Goal: Book appointment/travel/reservation

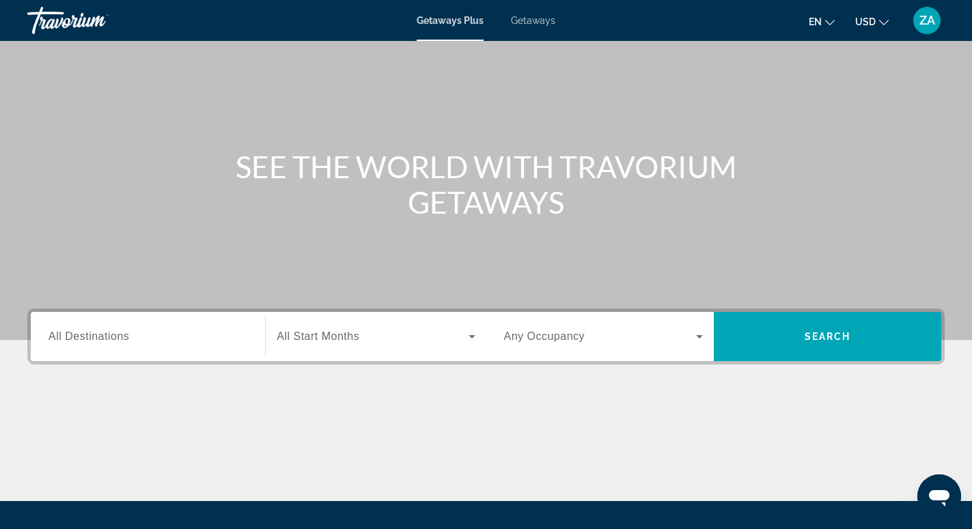
click at [148, 341] on input "Destination All Destinations" at bounding box center [147, 337] width 199 height 16
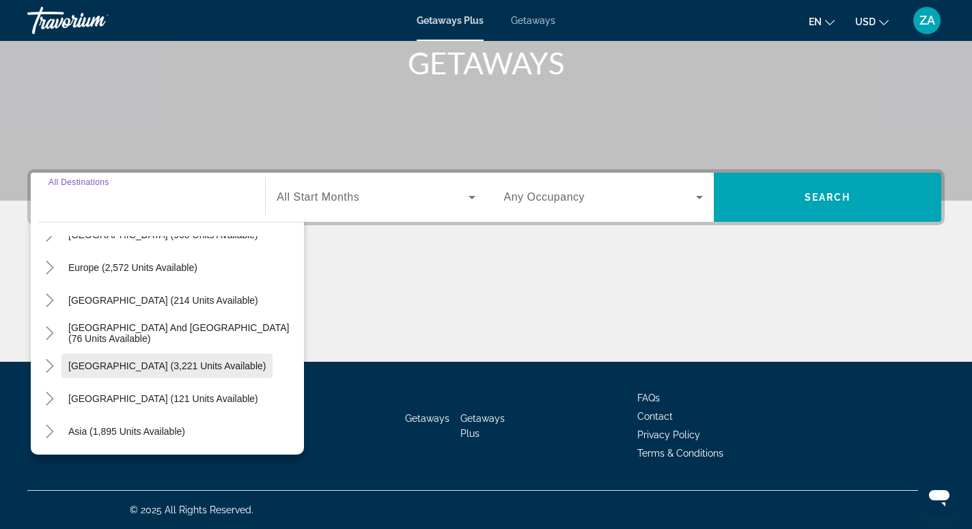
scroll to position [221, 0]
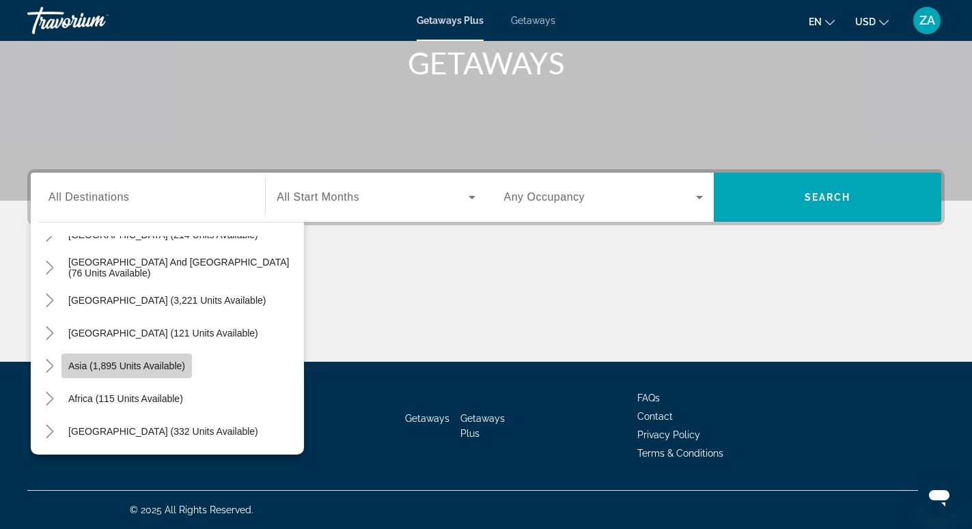
click at [130, 365] on span "Asia (1,895 units available)" at bounding box center [126, 366] width 117 height 11
type input "**********"
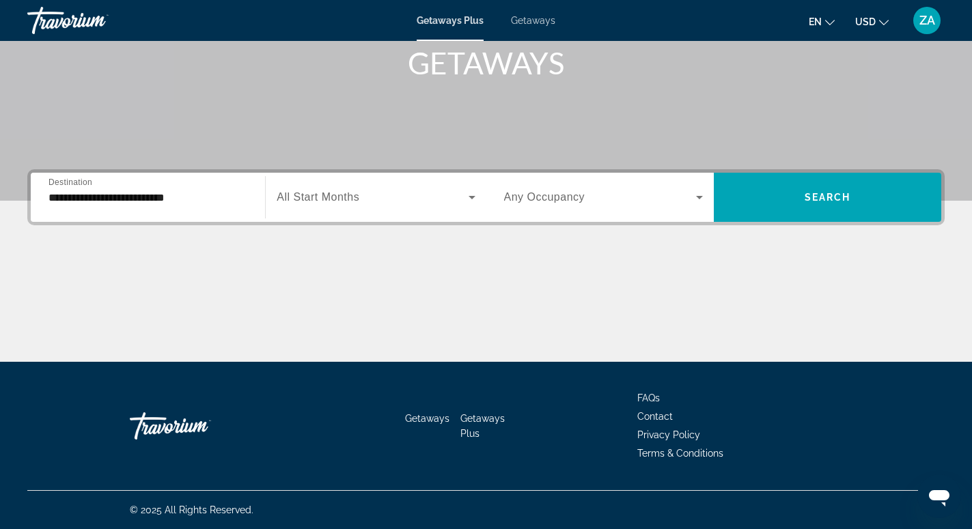
click at [330, 192] on span "All Start Months" at bounding box center [318, 197] width 83 height 12
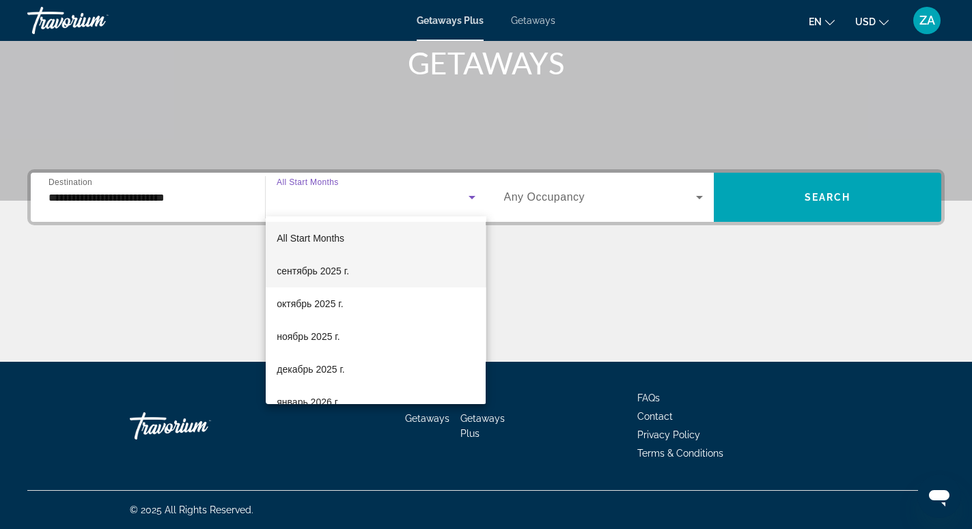
click at [313, 274] on span "сентябрь 2025 г." at bounding box center [313, 271] width 72 height 16
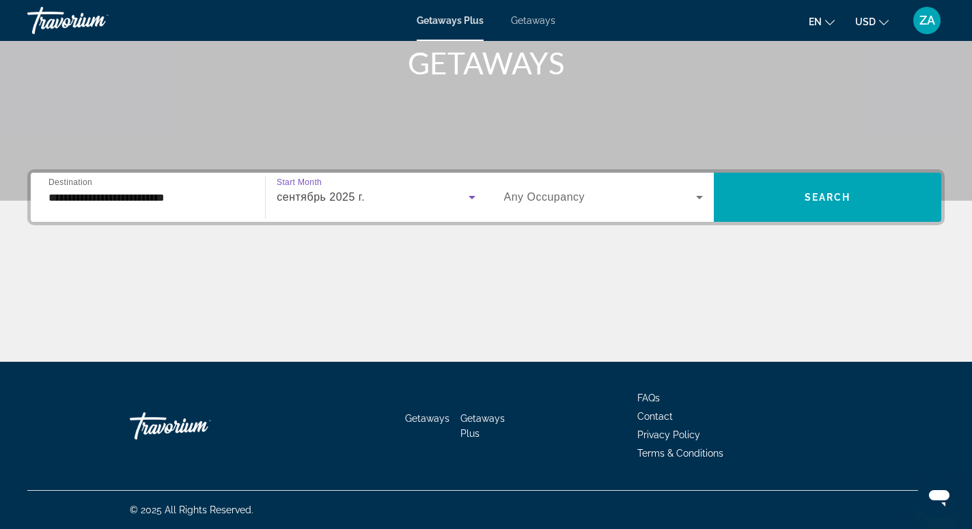
click at [602, 201] on span "Search widget" at bounding box center [600, 197] width 192 height 16
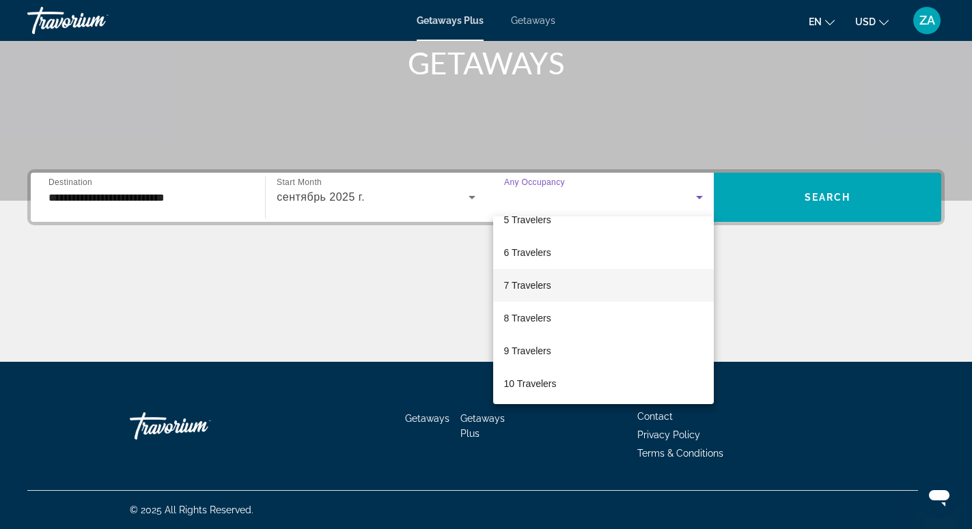
scroll to position [151, 0]
click at [521, 310] on span "8 Travelers" at bounding box center [527, 317] width 47 height 16
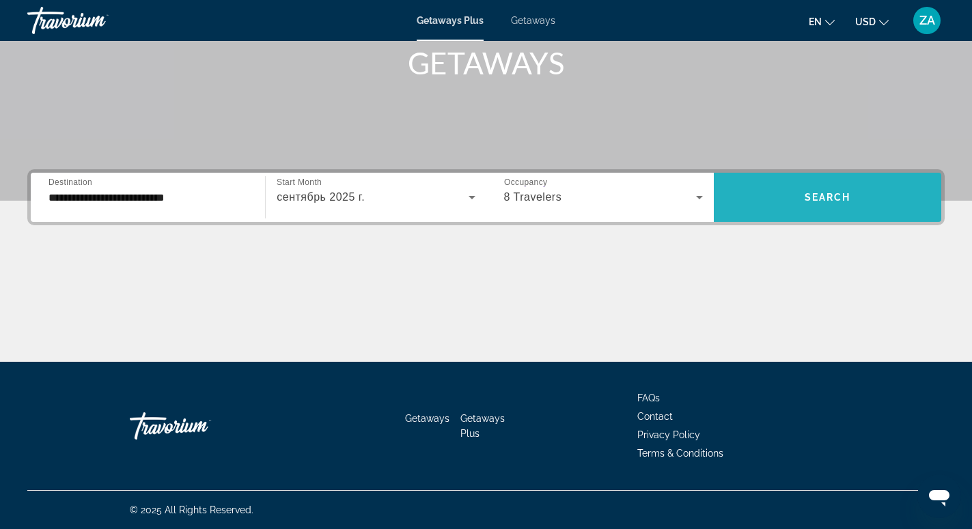
click at [803, 200] on span "Search widget" at bounding box center [826, 197] width 227 height 33
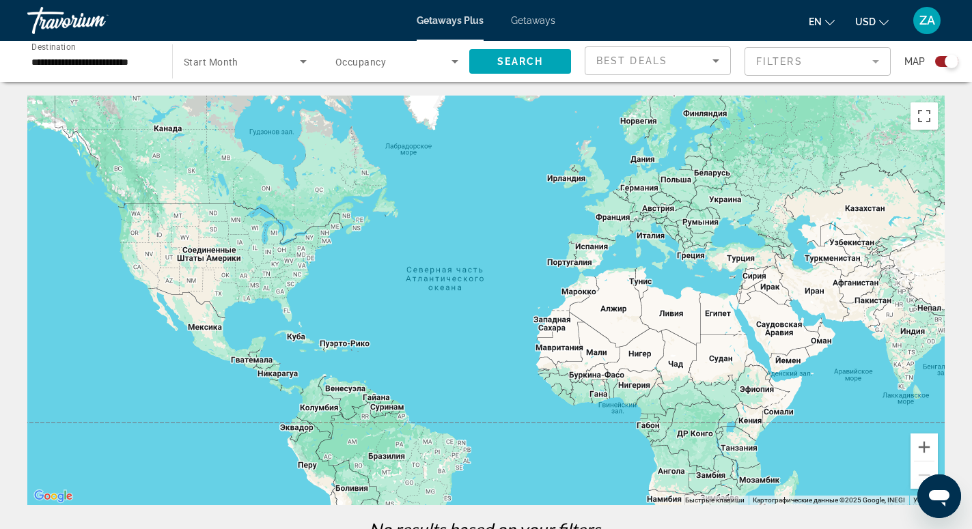
click at [688, 69] on div "Best Deals" at bounding box center [657, 66] width 123 height 38
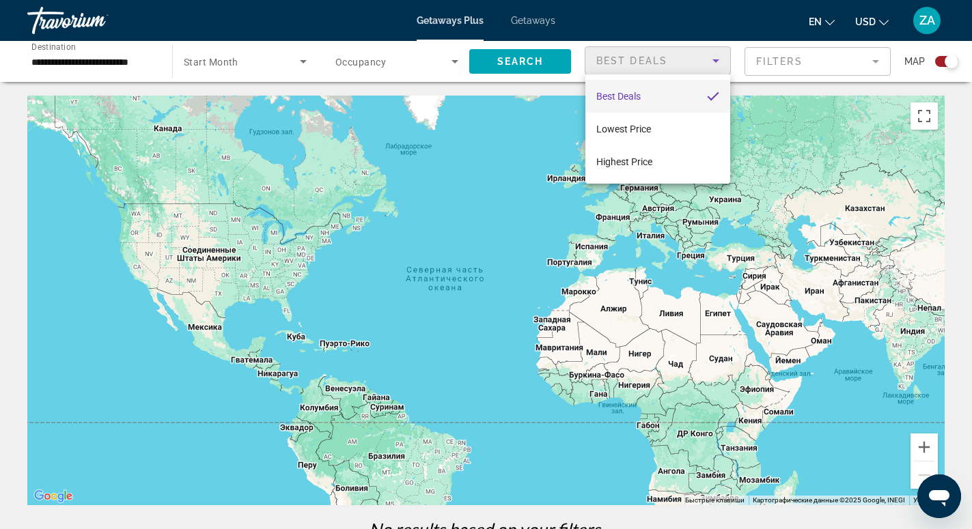
click at [688, 69] on div at bounding box center [486, 264] width 972 height 529
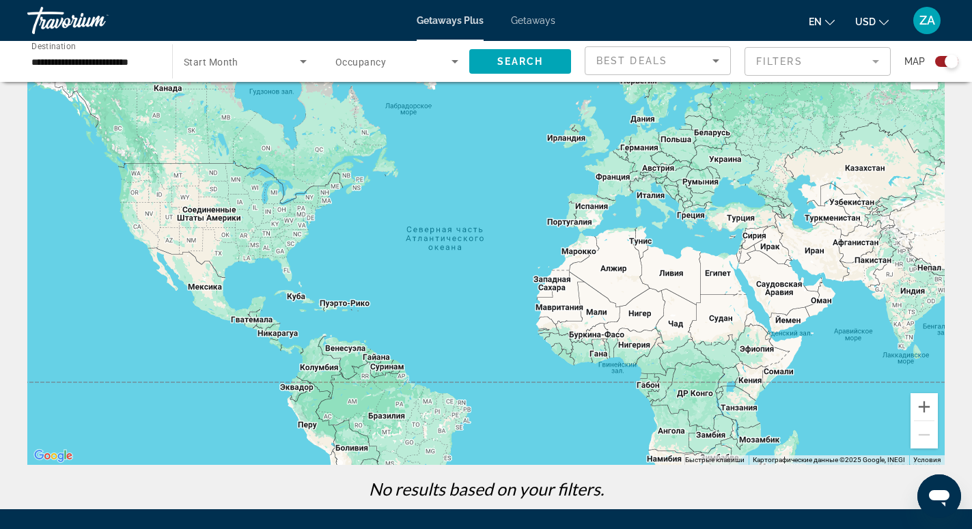
scroll to position [70, 0]
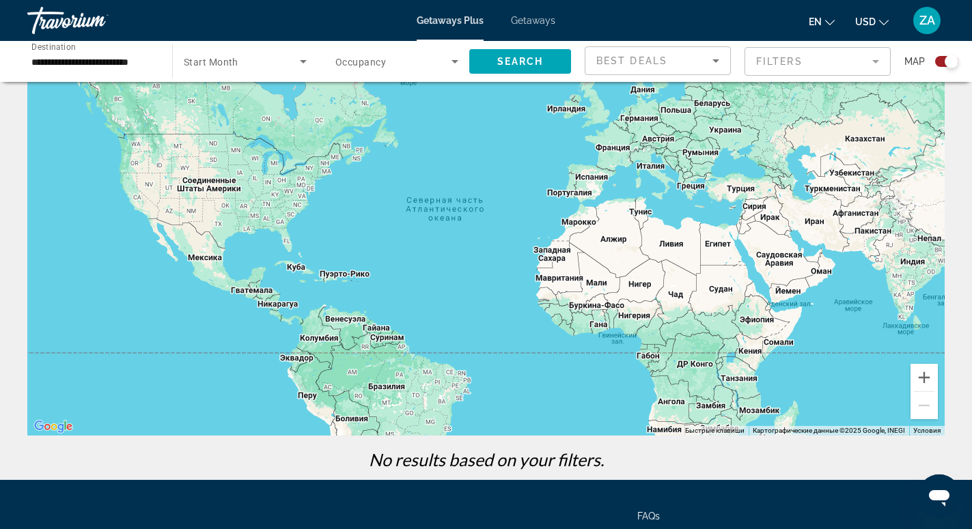
click at [361, 66] on span "Occupancy" at bounding box center [360, 62] width 51 height 11
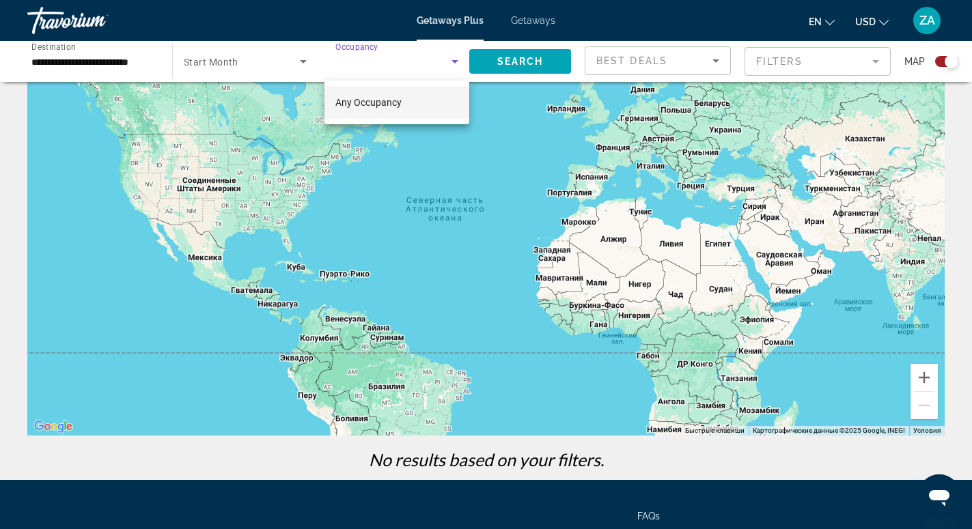
click at [461, 61] on div at bounding box center [486, 264] width 972 height 529
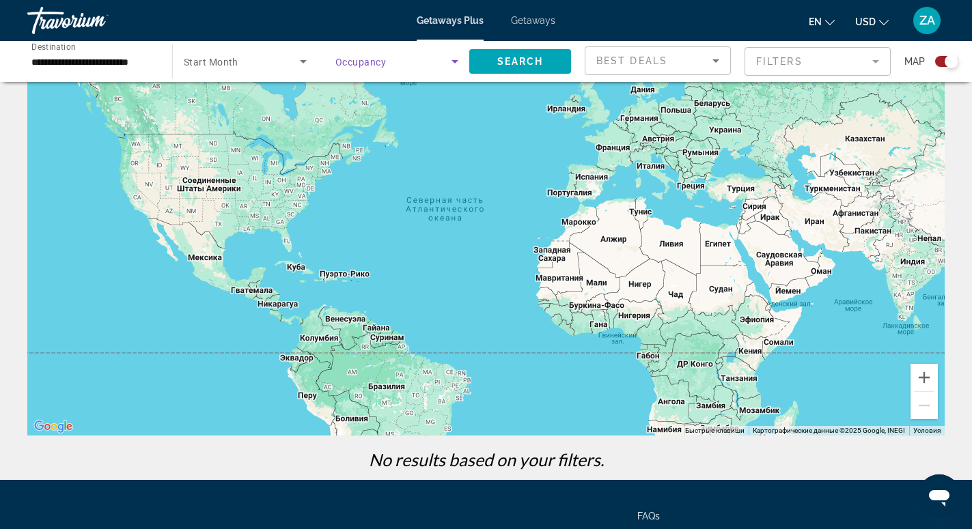
click at [453, 61] on icon "Search widget" at bounding box center [454, 61] width 7 height 3
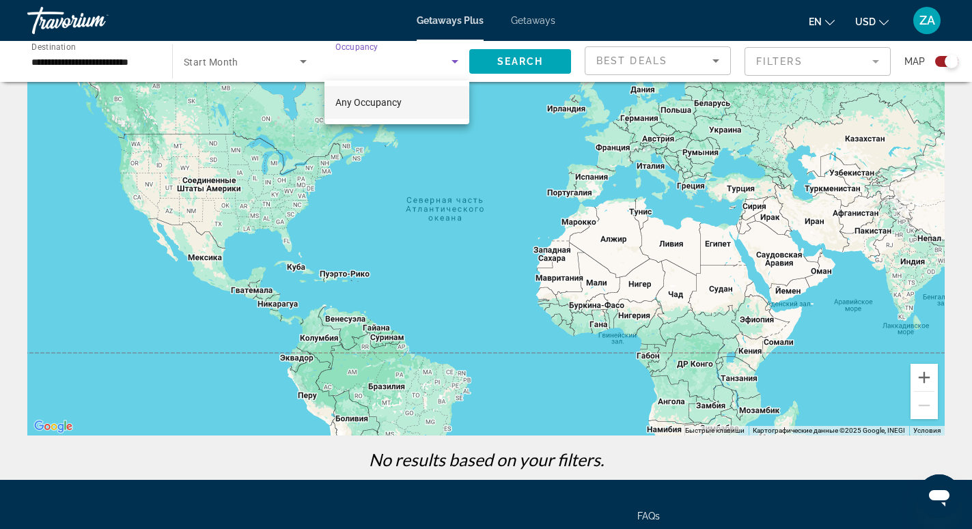
click at [521, 62] on div at bounding box center [486, 264] width 972 height 529
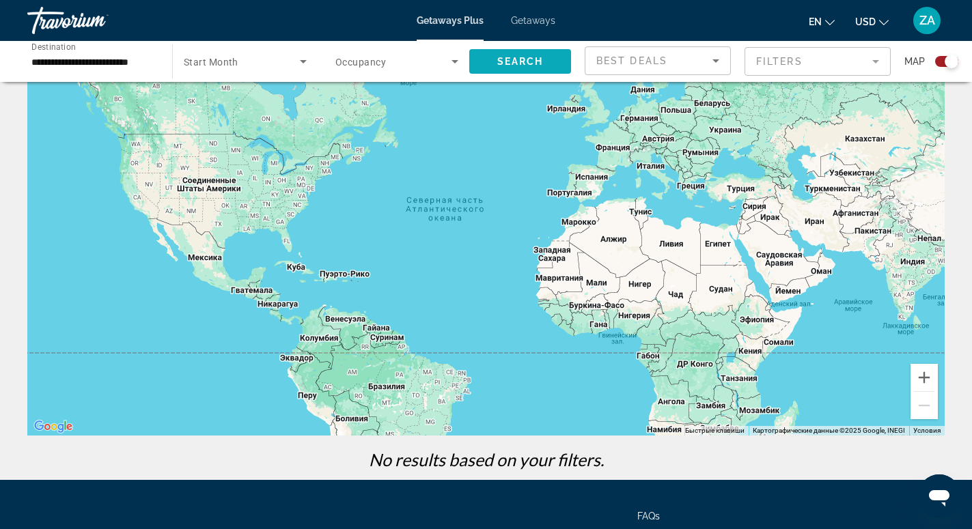
click at [522, 62] on span "Search" at bounding box center [520, 61] width 46 height 11
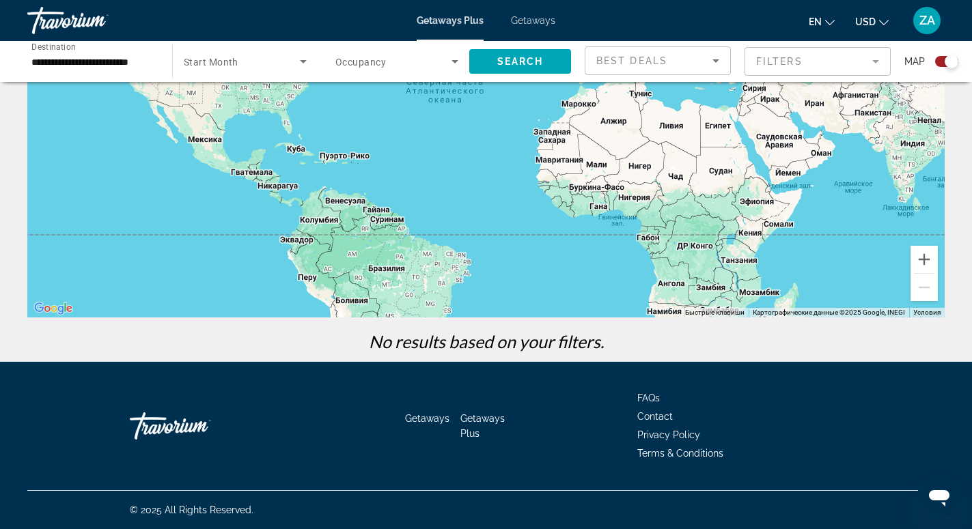
scroll to position [0, 0]
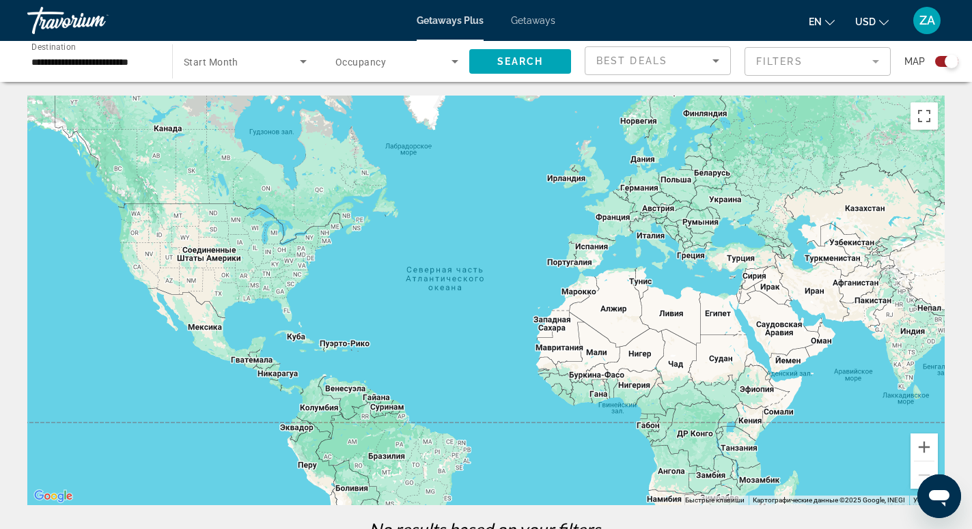
click at [233, 57] on span "Start Month" at bounding box center [211, 62] width 55 height 11
click at [221, 99] on span "All Start Months" at bounding box center [218, 102] width 68 height 11
click at [356, 53] on div "Search widget" at bounding box center [396, 61] width 123 height 38
click at [354, 97] on span "Any Occupancy" at bounding box center [368, 102] width 66 height 11
click at [125, 58] on input "**********" at bounding box center [92, 62] width 123 height 16
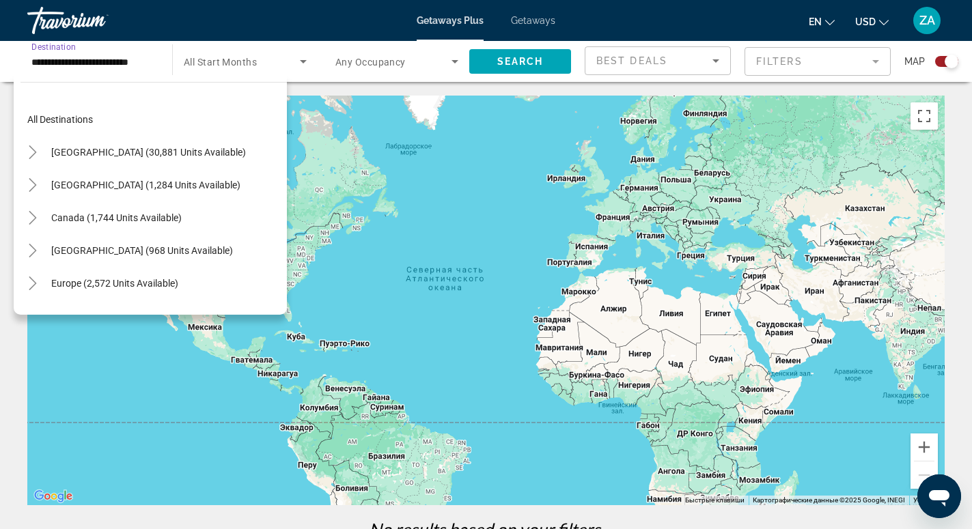
scroll to position [245, 0]
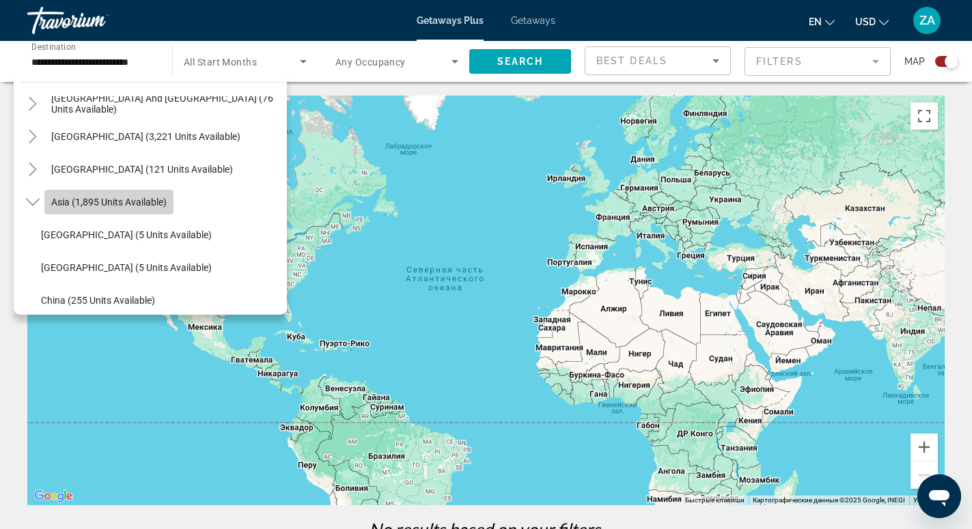
click at [88, 197] on span "Asia (1,895 units available)" at bounding box center [108, 202] width 115 height 11
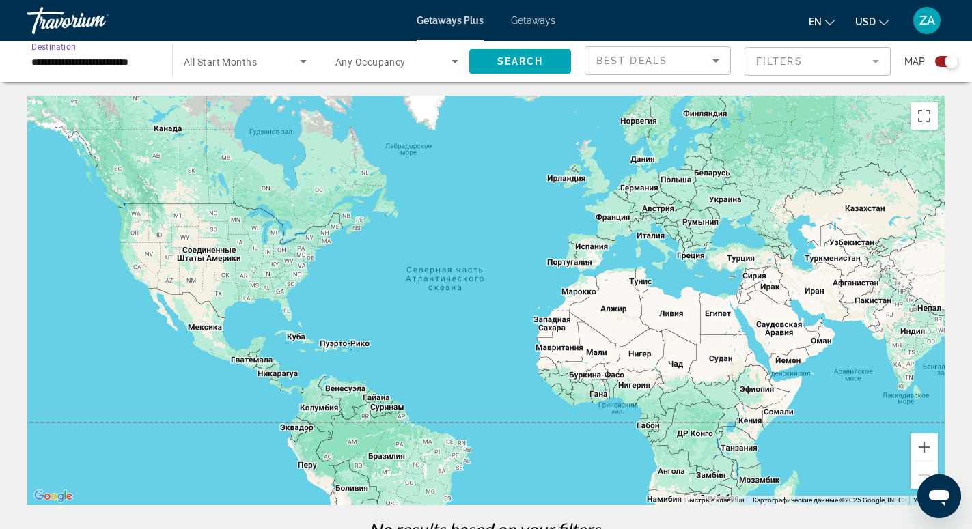
click at [55, 61] on input "**********" at bounding box center [92, 62] width 123 height 16
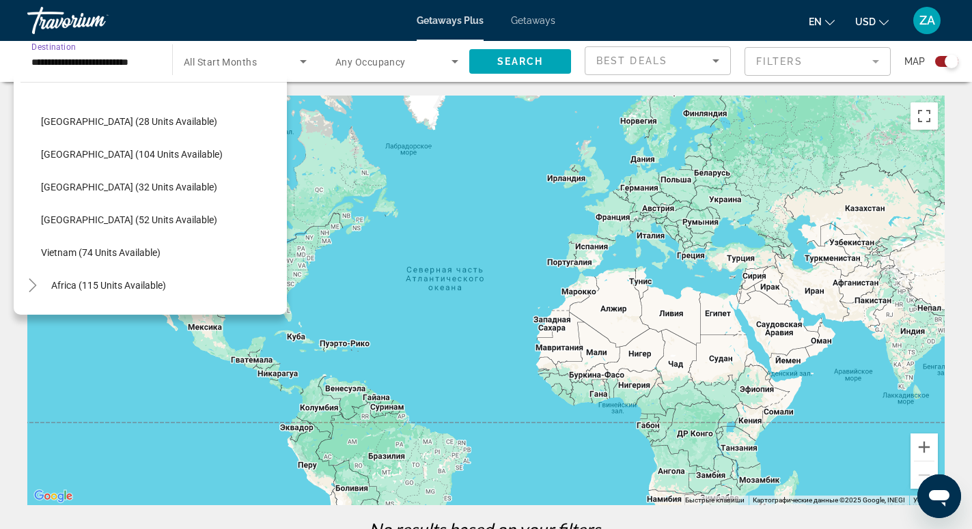
scroll to position [573, 0]
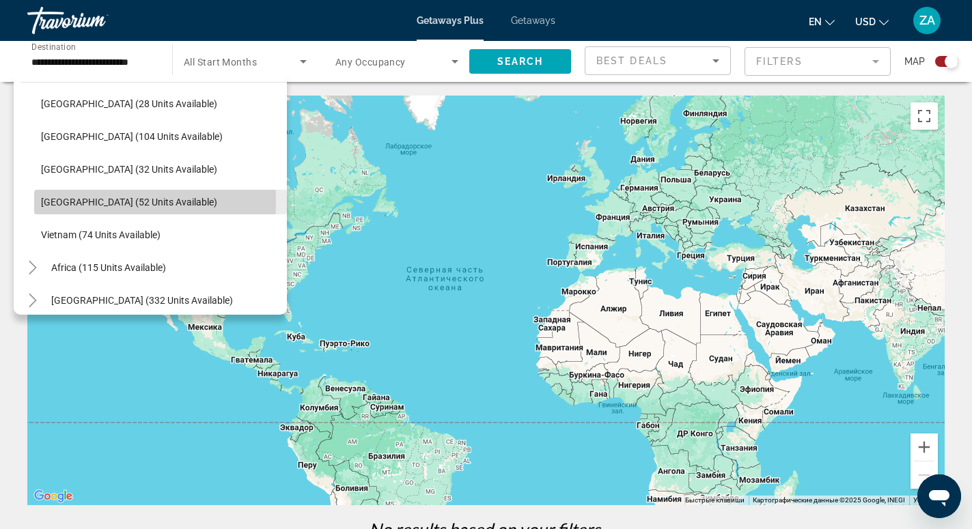
click at [63, 201] on span "[GEOGRAPHIC_DATA] (52 units available)" at bounding box center [129, 202] width 176 height 11
type input "**********"
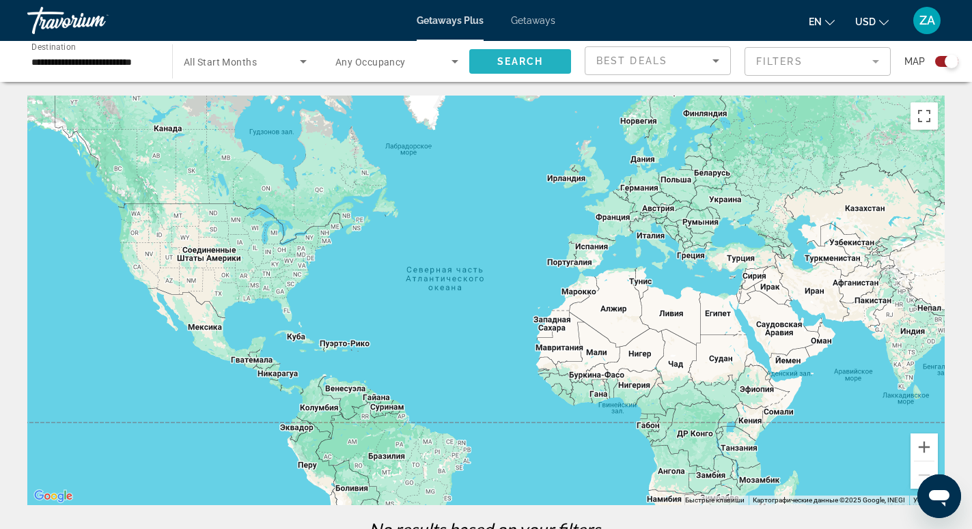
click at [485, 66] on span "Search widget" at bounding box center [520, 61] width 102 height 33
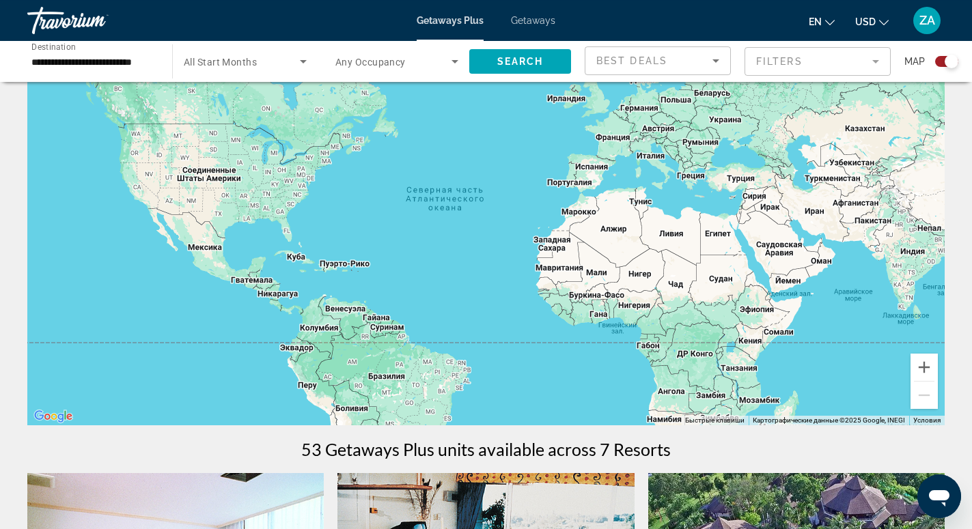
scroll to position [70, 0]
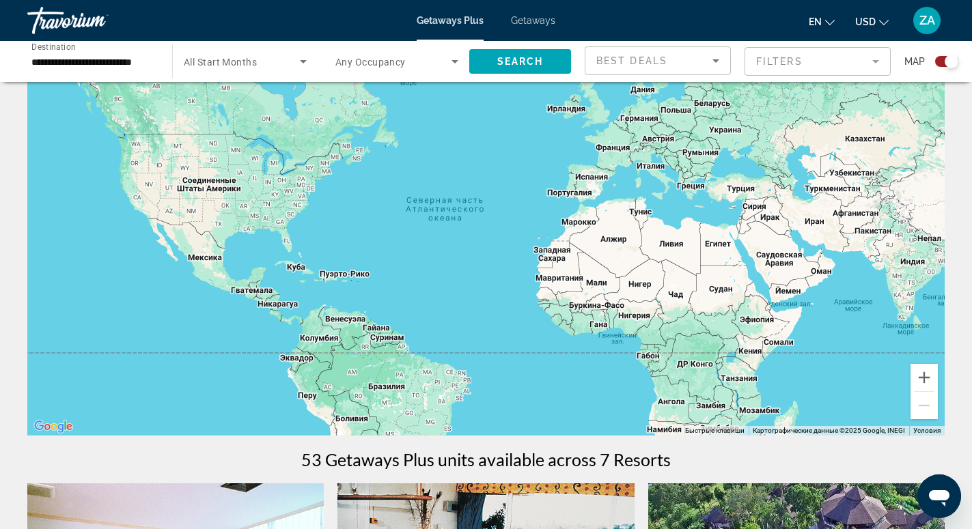
click at [361, 61] on span "Any Occupancy" at bounding box center [370, 62] width 70 height 11
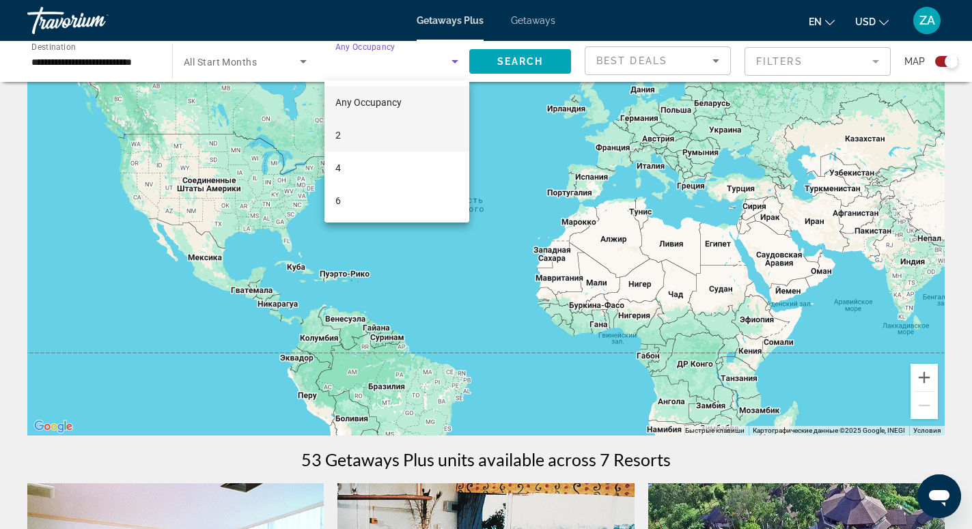
click at [337, 135] on span "2" at bounding box center [337, 135] width 5 height 16
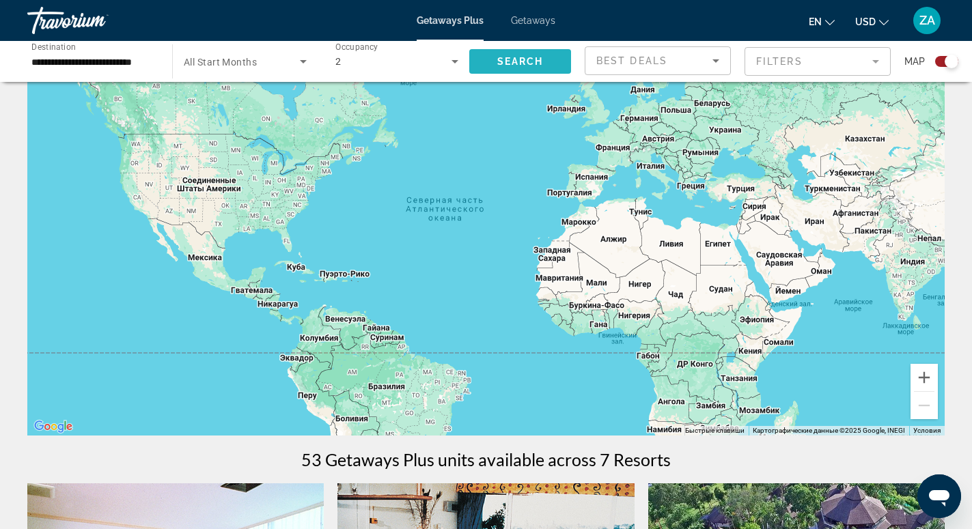
click at [505, 65] on span "Search" at bounding box center [520, 61] width 46 height 11
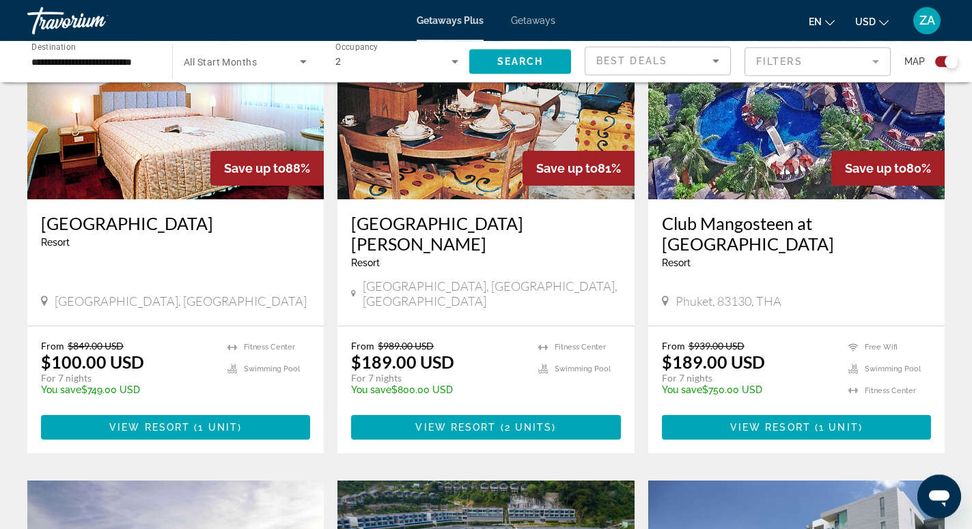
scroll to position [487, 0]
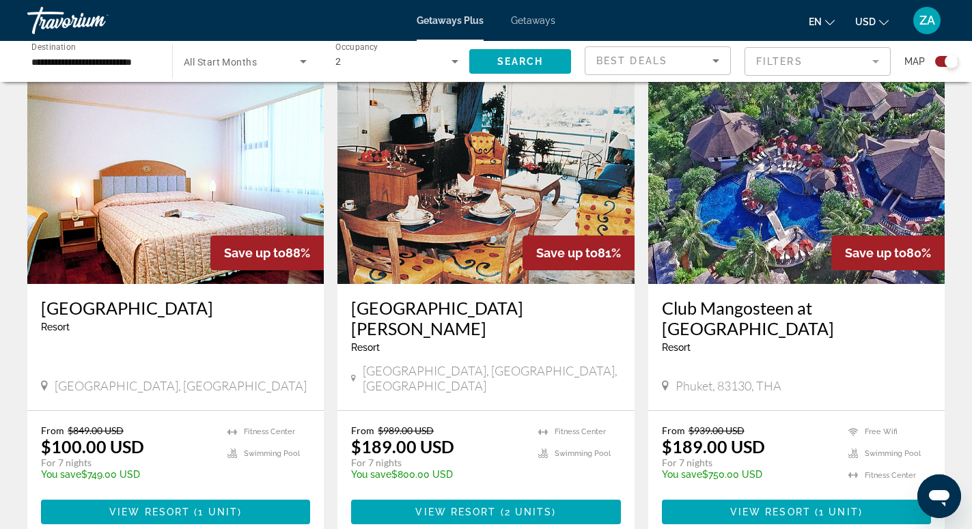
click at [296, 66] on icon "Search widget" at bounding box center [303, 61] width 16 height 16
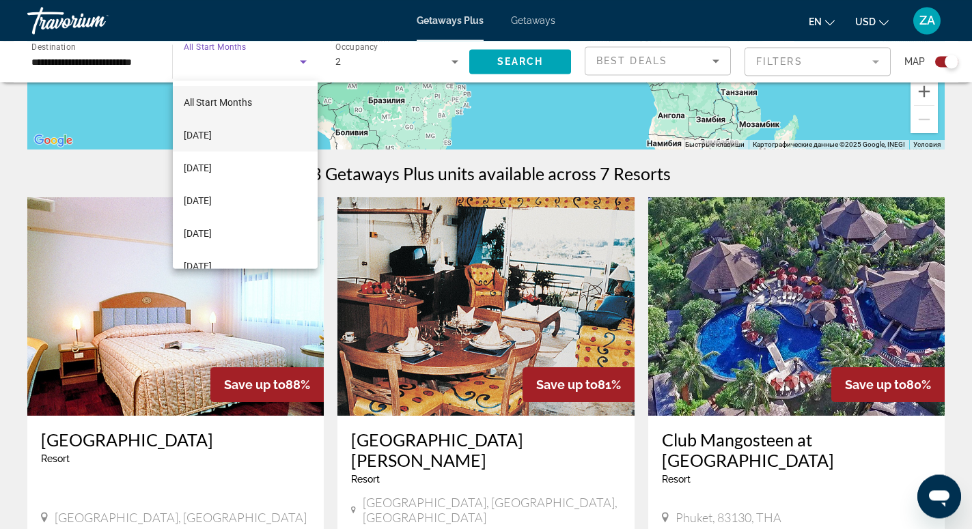
scroll to position [348, 0]
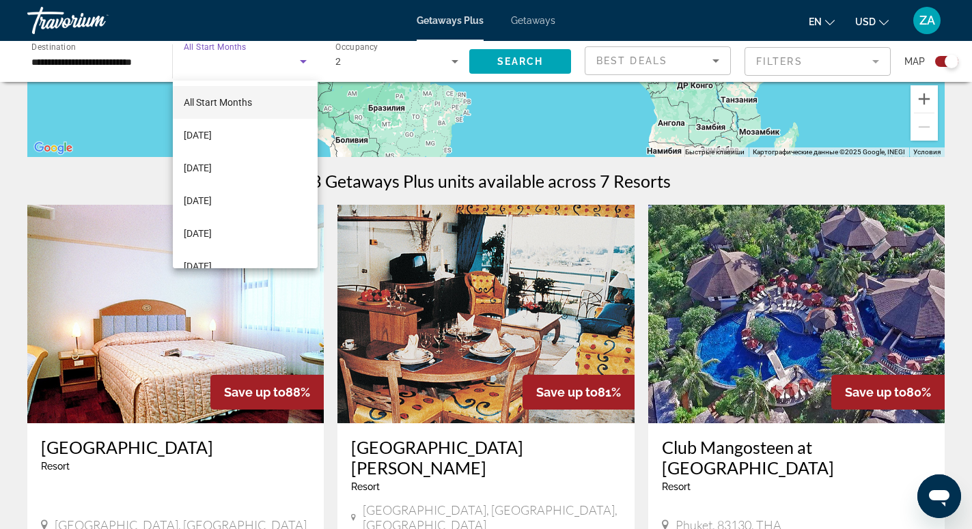
click at [253, 102] on mat-option "All Start Months" at bounding box center [245, 102] width 145 height 33
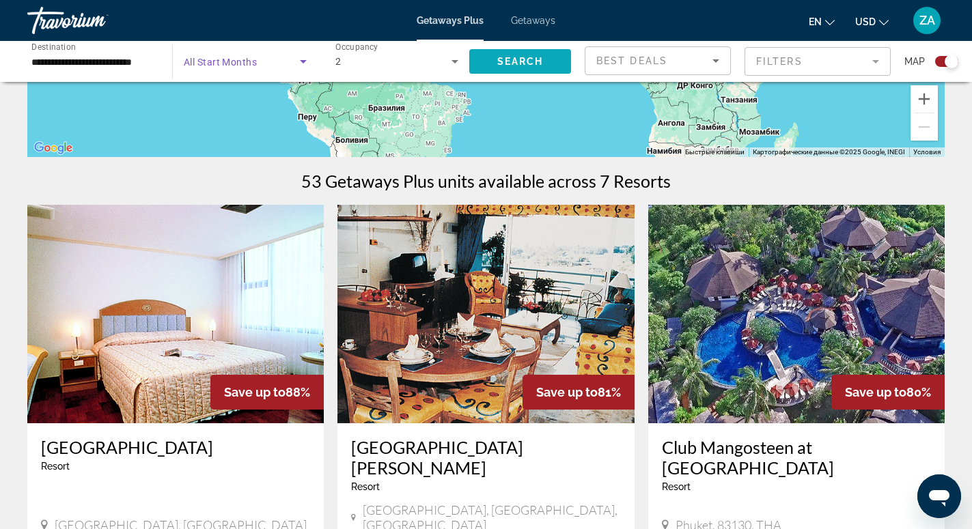
click at [508, 66] on span "Search" at bounding box center [520, 61] width 46 height 11
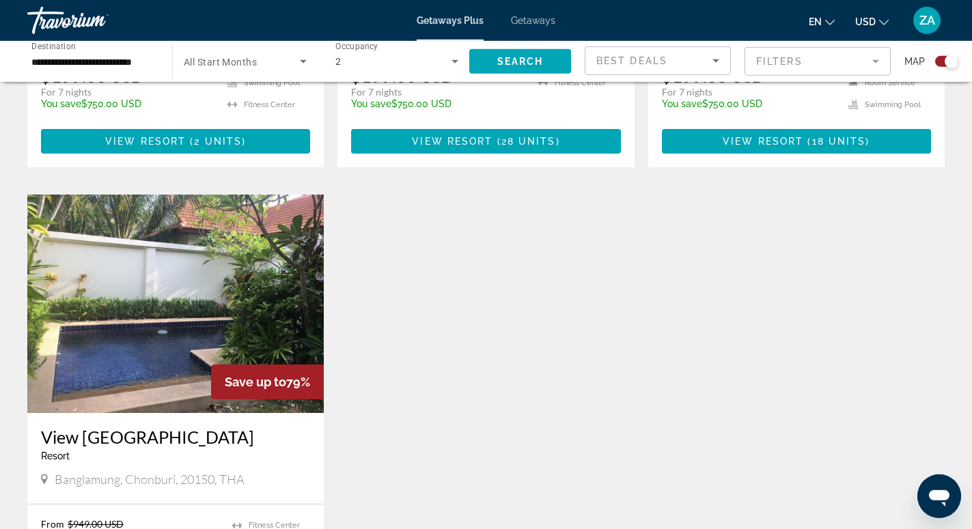
scroll to position [1323, 0]
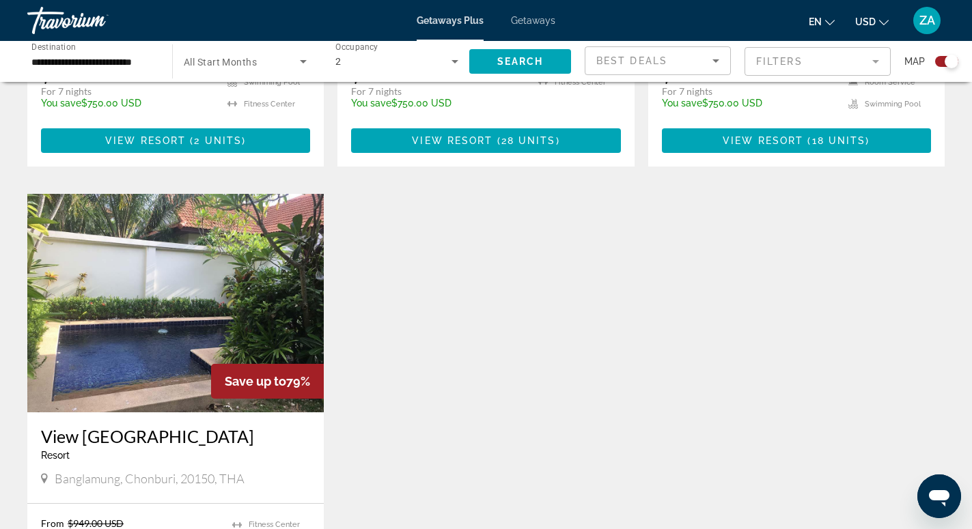
click at [165, 305] on img "Main content" at bounding box center [175, 303] width 296 height 218
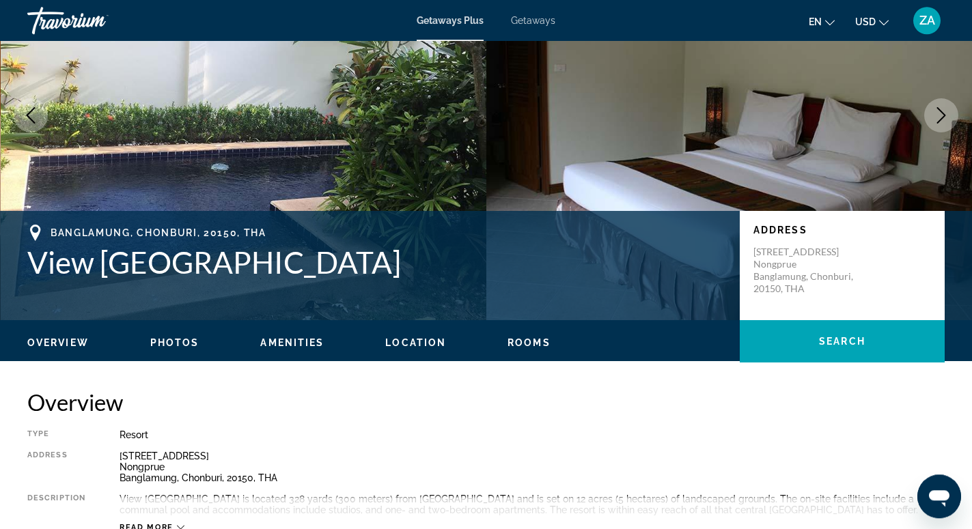
scroll to position [139, 0]
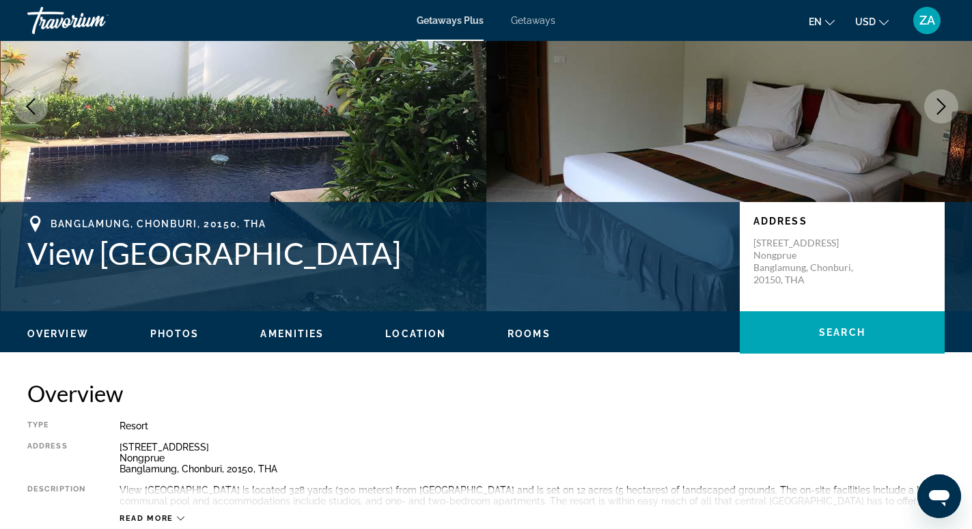
click at [939, 109] on icon "Next image" at bounding box center [941, 106] width 16 height 16
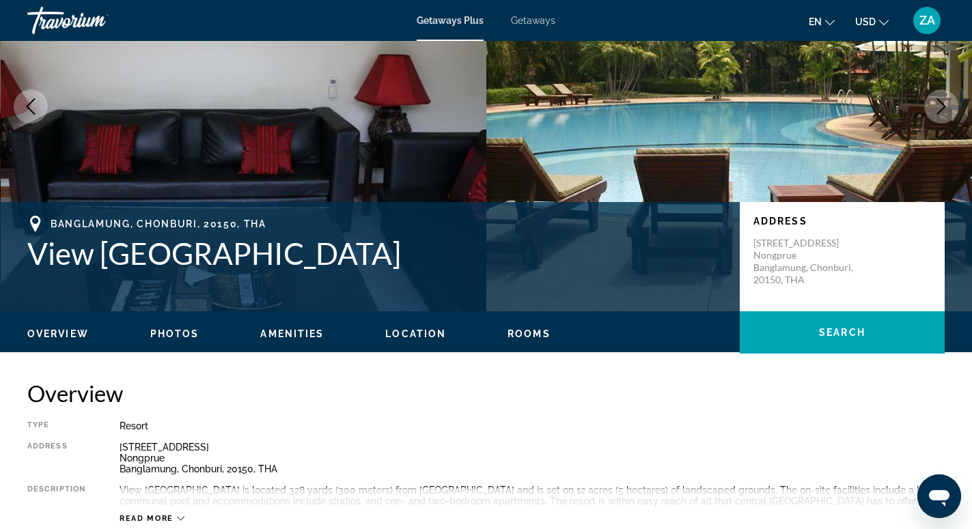
click at [939, 109] on icon "Next image" at bounding box center [941, 106] width 16 height 16
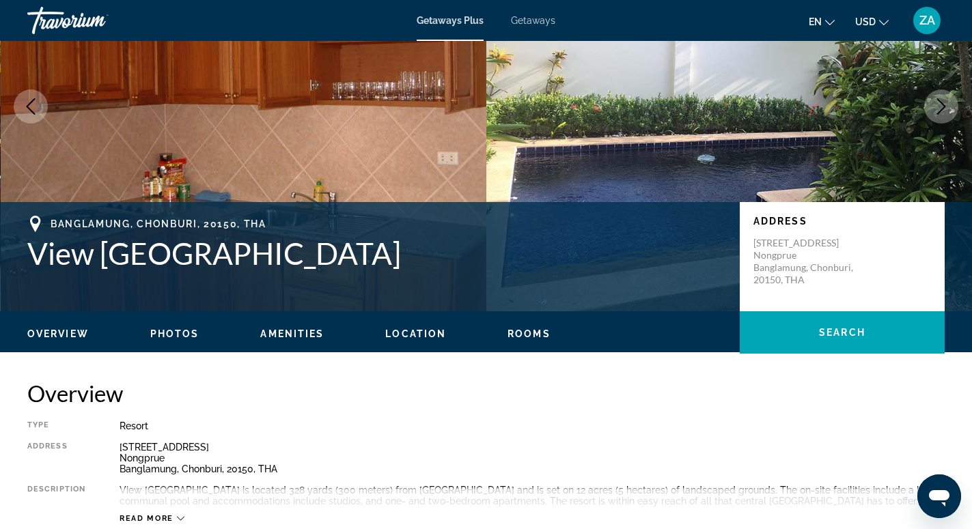
click at [939, 109] on icon "Next image" at bounding box center [941, 106] width 16 height 16
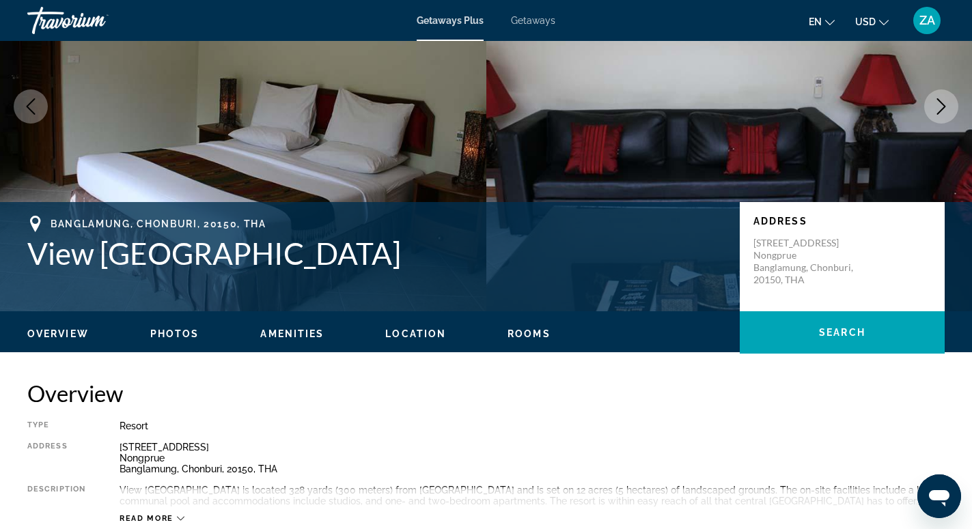
click at [939, 109] on icon "Next image" at bounding box center [941, 106] width 16 height 16
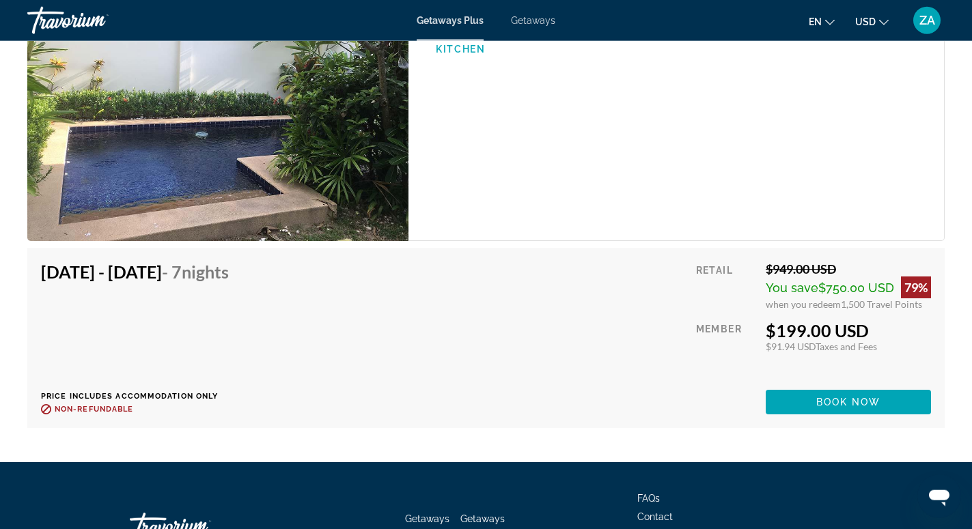
scroll to position [2036, 0]
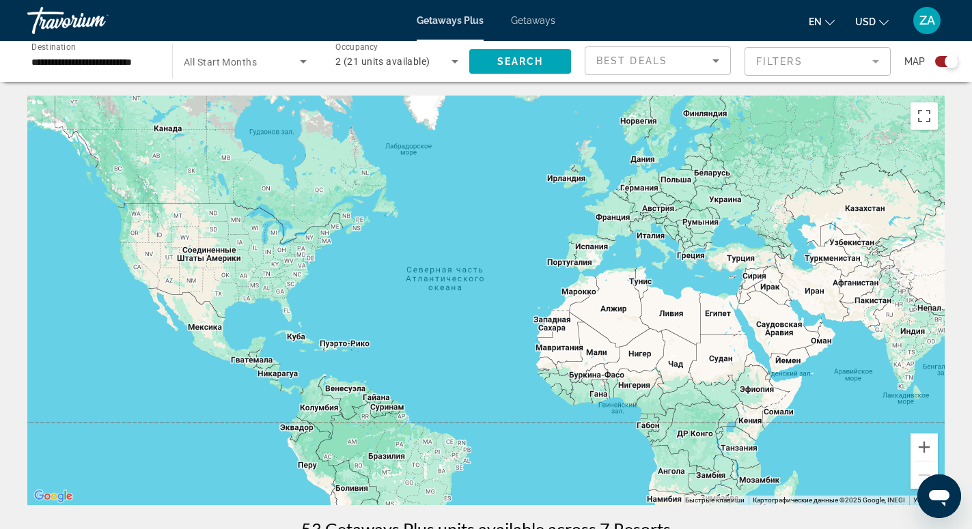
click at [459, 15] on span "Getaways Plus" at bounding box center [449, 20] width 67 height 11
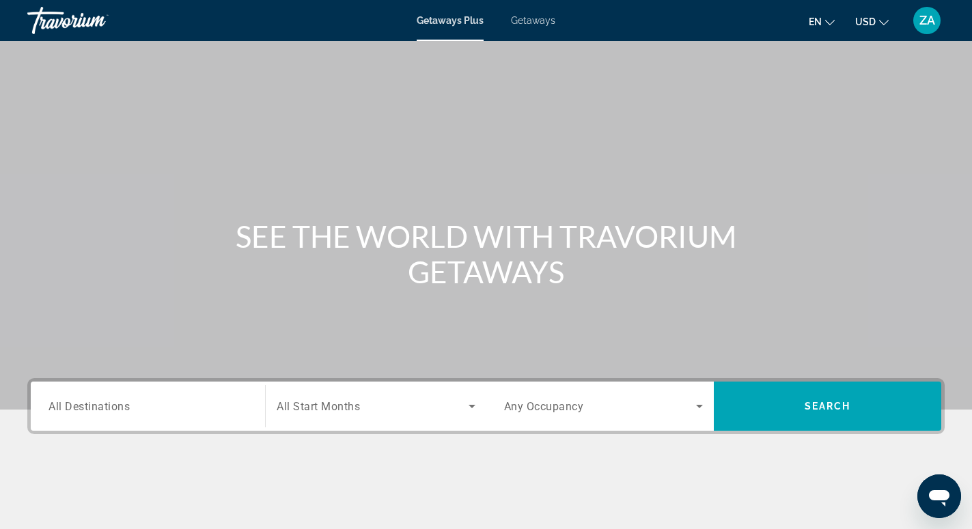
click at [536, 24] on span "Getaways" at bounding box center [533, 20] width 44 height 11
click at [111, 408] on span "All Destinations" at bounding box center [88, 405] width 81 height 13
click at [111, 408] on input "Destination All Destinations" at bounding box center [147, 407] width 199 height 16
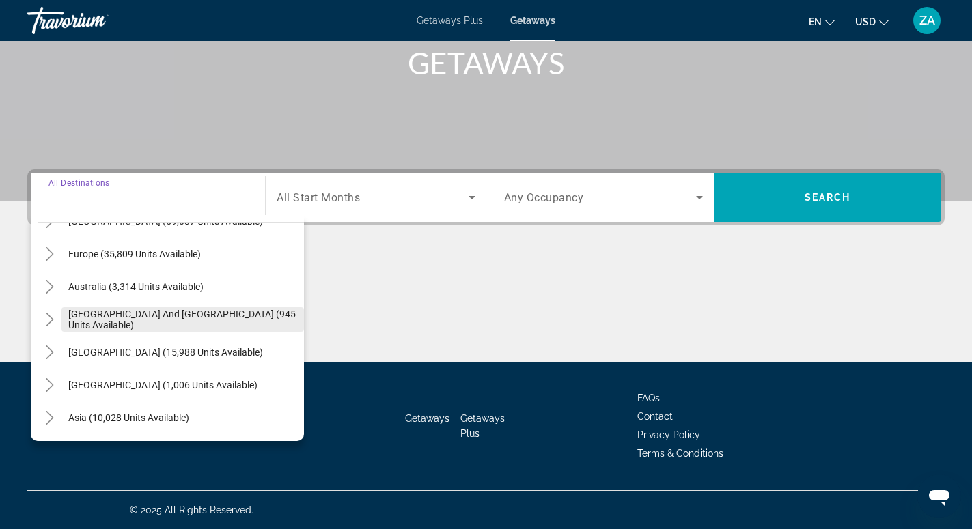
scroll to position [221, 0]
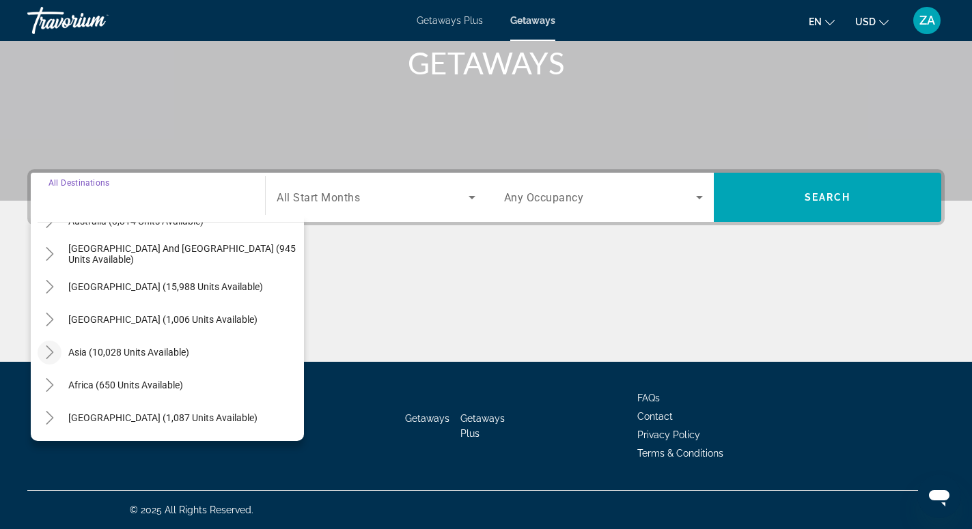
click at [55, 356] on icon "Toggle Asia (10,028 units available)" at bounding box center [50, 352] width 14 height 14
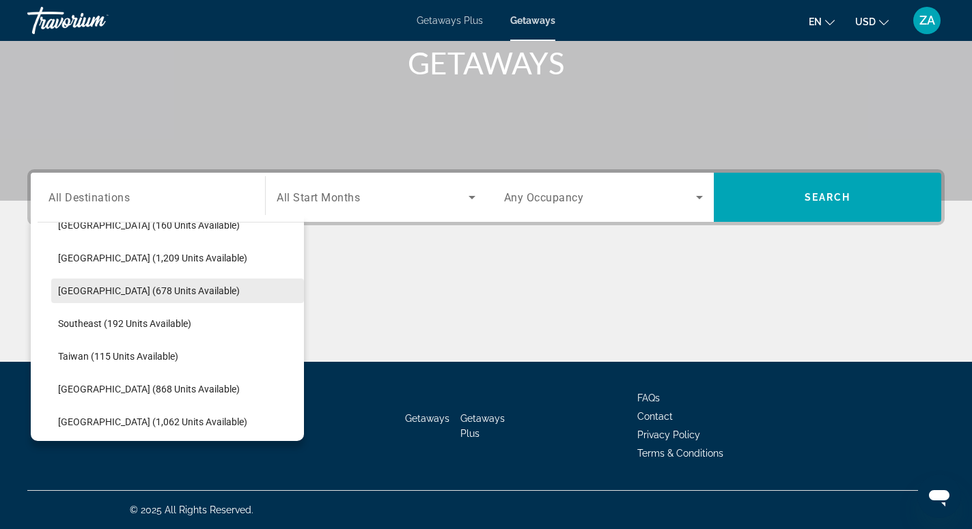
scroll to position [688, 0]
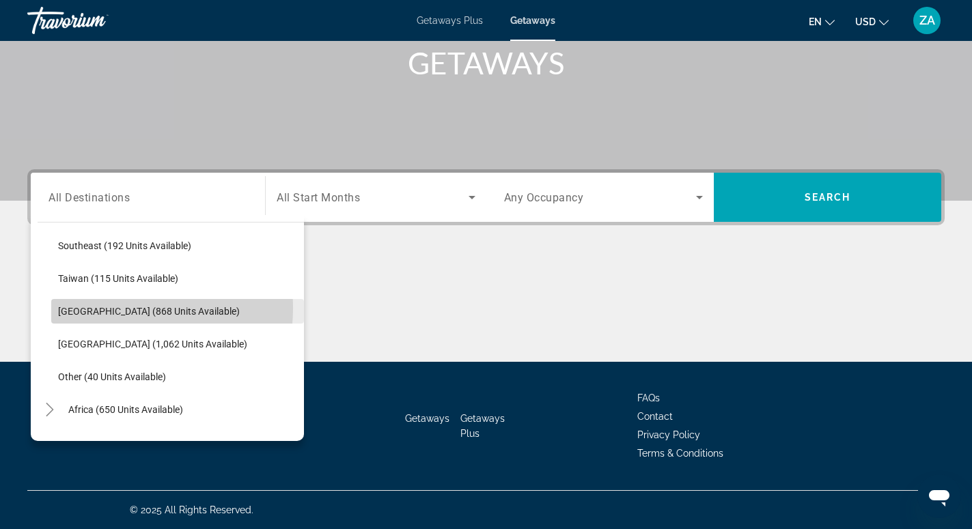
click at [104, 308] on span "[GEOGRAPHIC_DATA] (868 units available)" at bounding box center [149, 311] width 182 height 11
type input "**********"
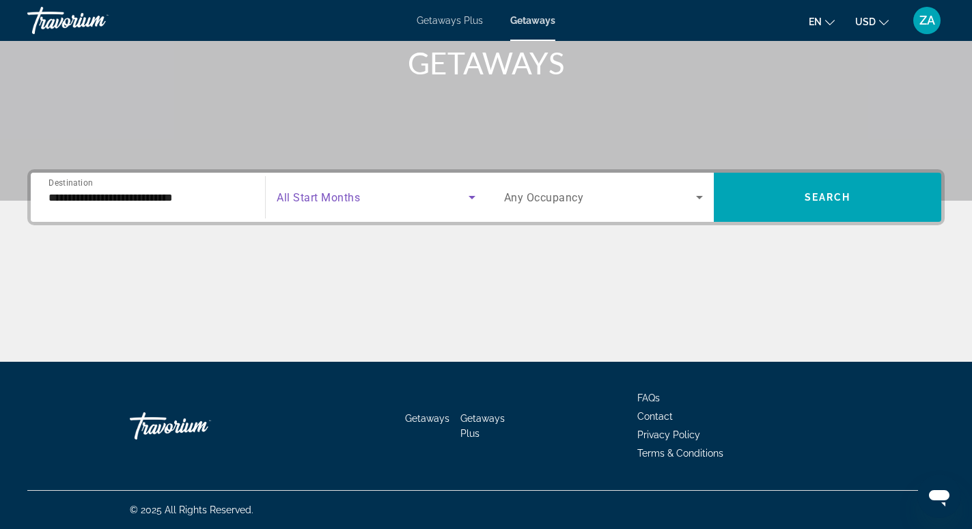
click at [365, 199] on span "Search widget" at bounding box center [372, 197] width 191 height 16
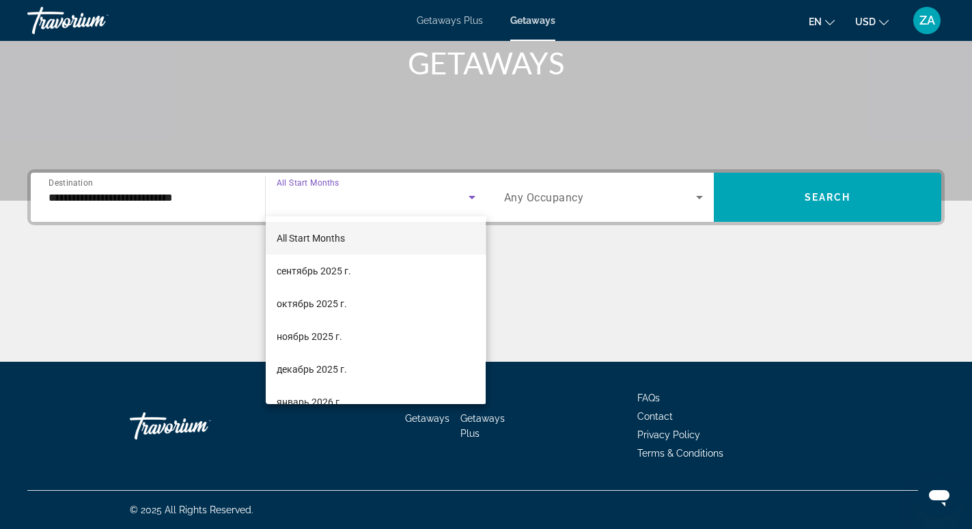
click at [329, 240] on span "All Start Months" at bounding box center [311, 238] width 68 height 11
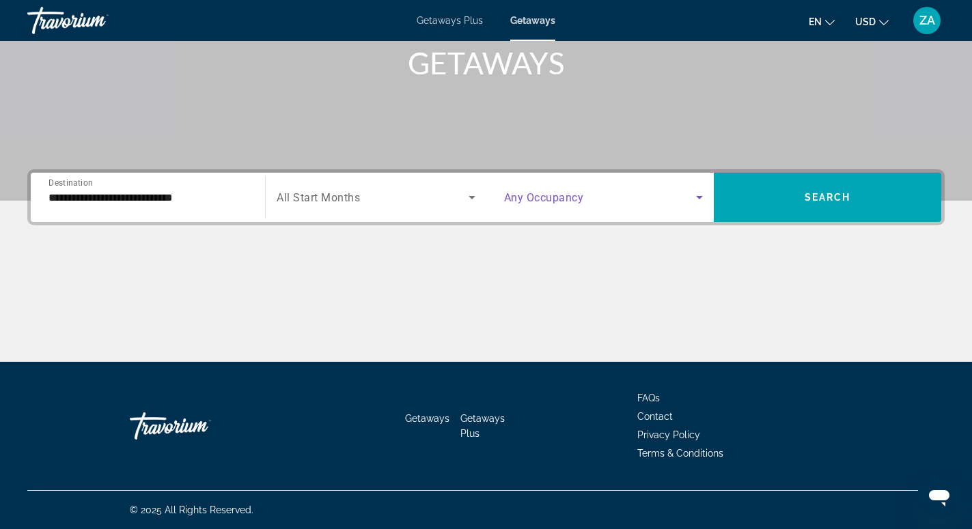
click at [539, 190] on span "Search widget" at bounding box center [600, 197] width 192 height 16
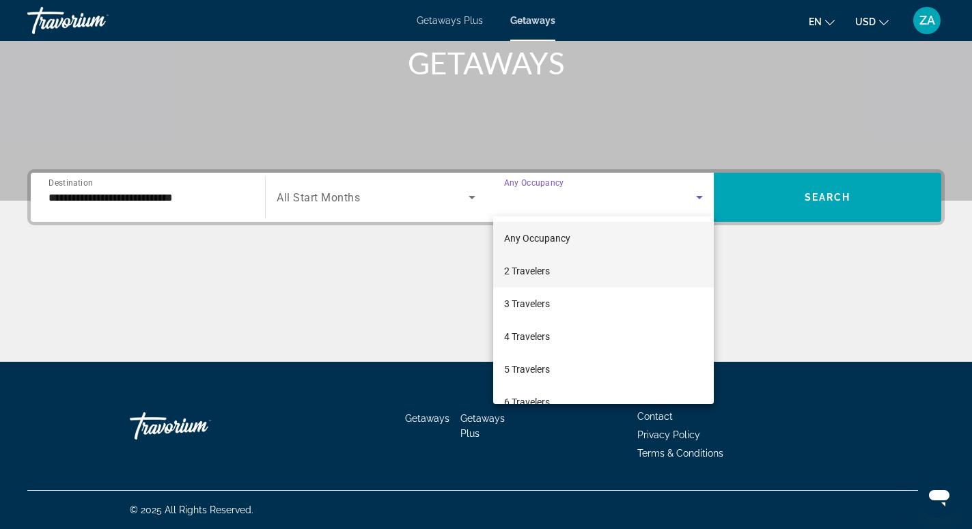
click at [531, 275] on span "2 Travelers" at bounding box center [527, 271] width 46 height 16
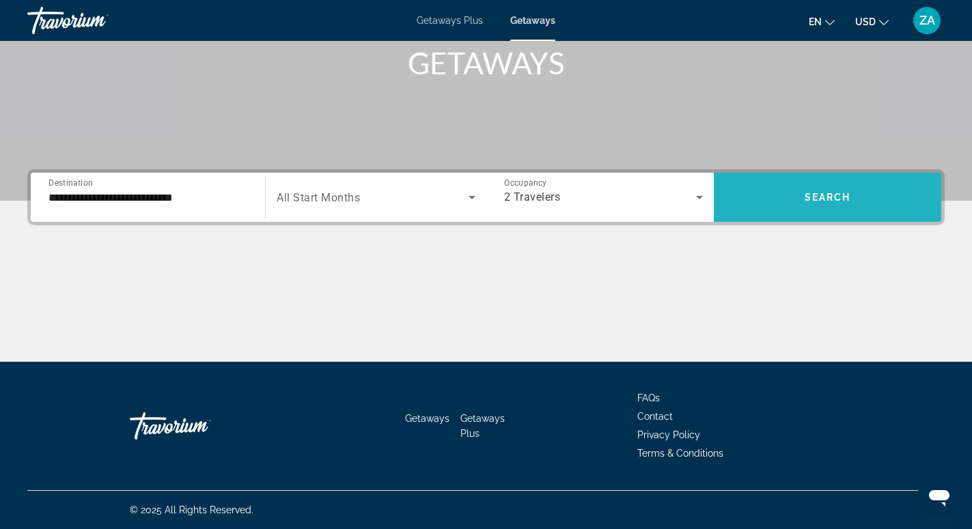
click at [807, 193] on span "Search" at bounding box center [827, 197] width 46 height 11
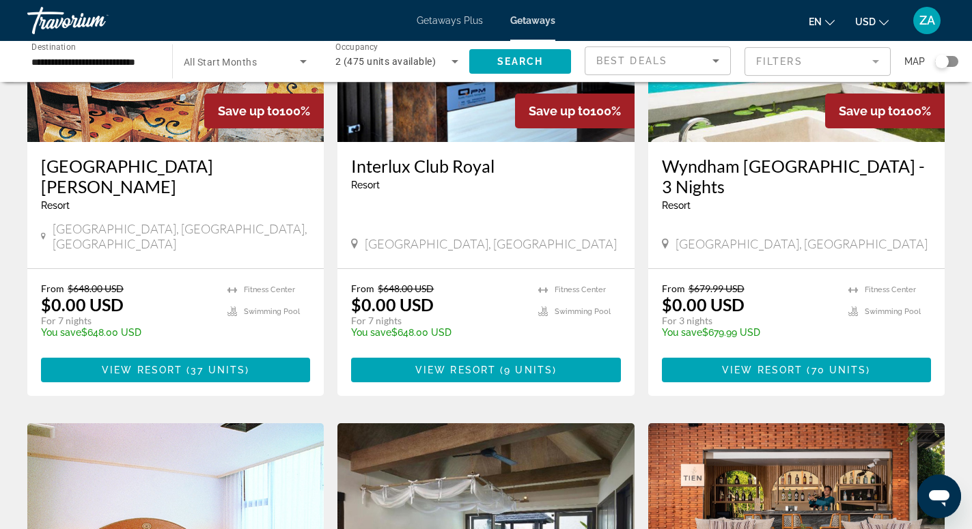
scroll to position [209, 0]
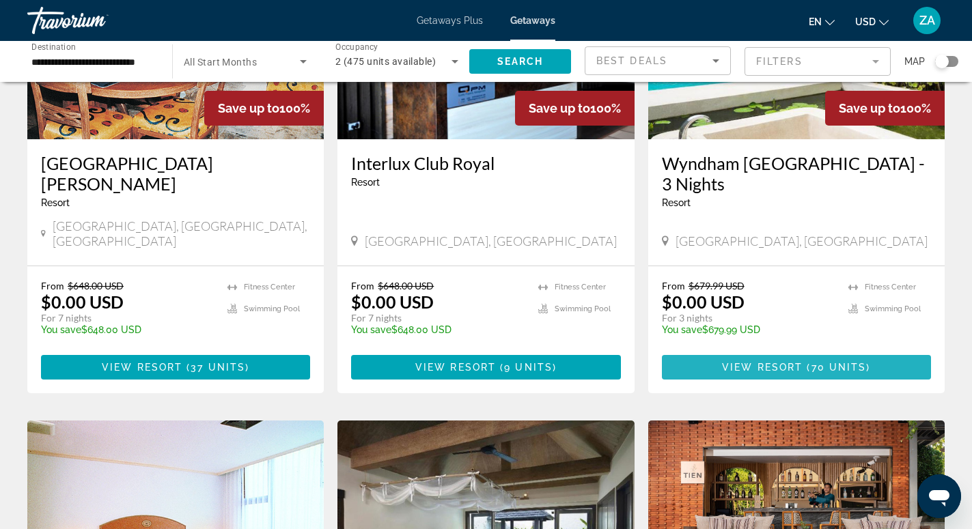
click at [761, 362] on span "View Resort" at bounding box center [762, 367] width 81 height 11
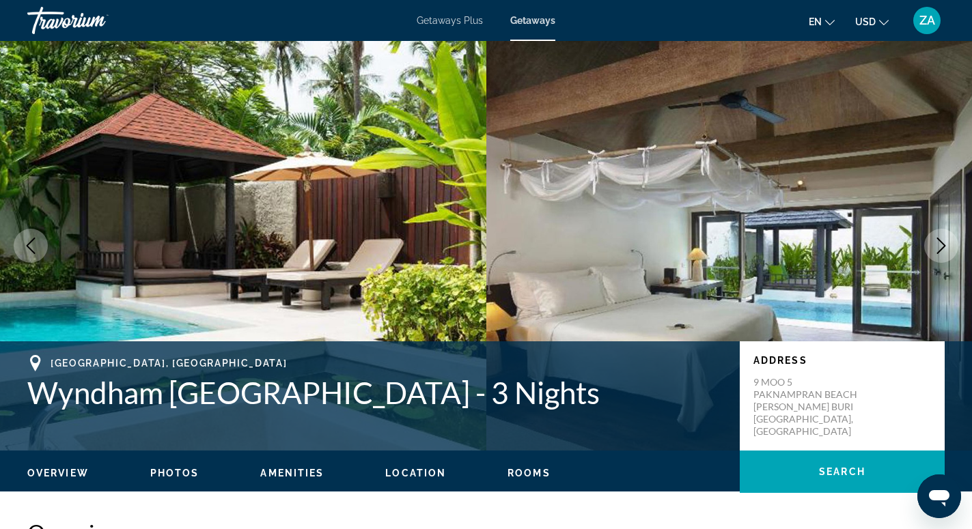
click at [932, 246] on button "Next image" at bounding box center [941, 246] width 34 height 34
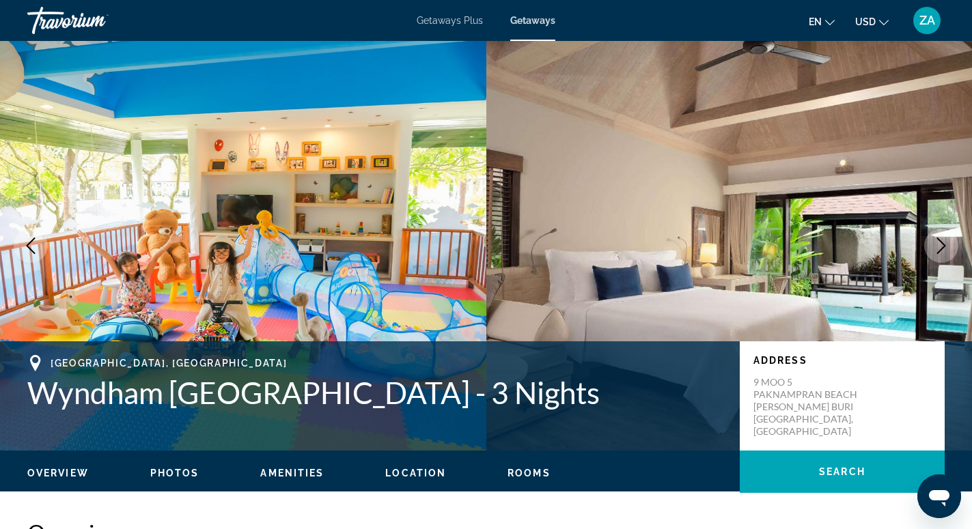
click at [932, 246] on button "Next image" at bounding box center [941, 246] width 34 height 34
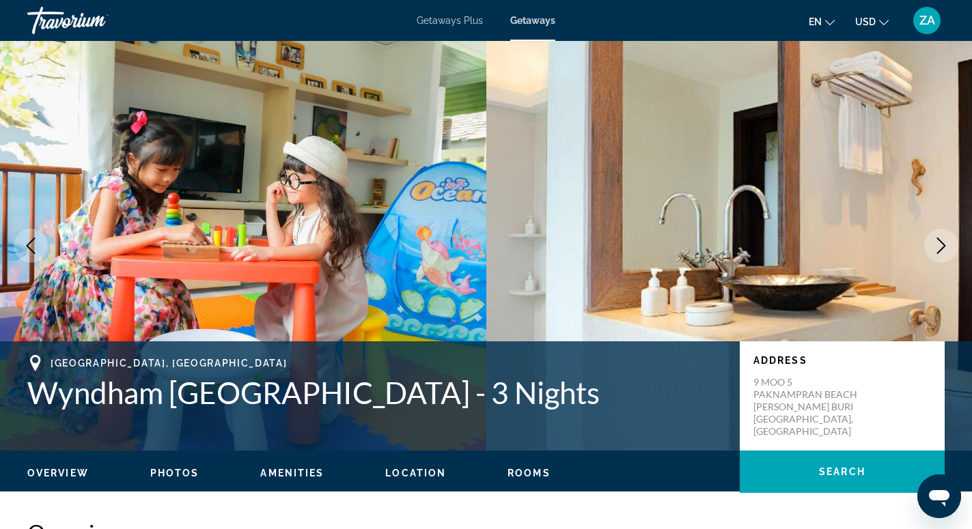
click at [933, 246] on icon "Next image" at bounding box center [941, 246] width 16 height 16
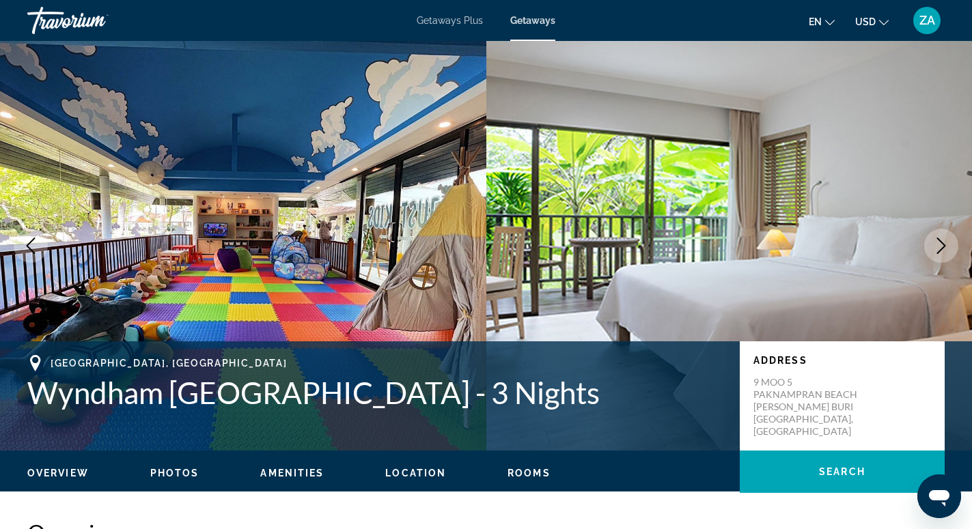
click at [933, 246] on icon "Next image" at bounding box center [941, 246] width 16 height 16
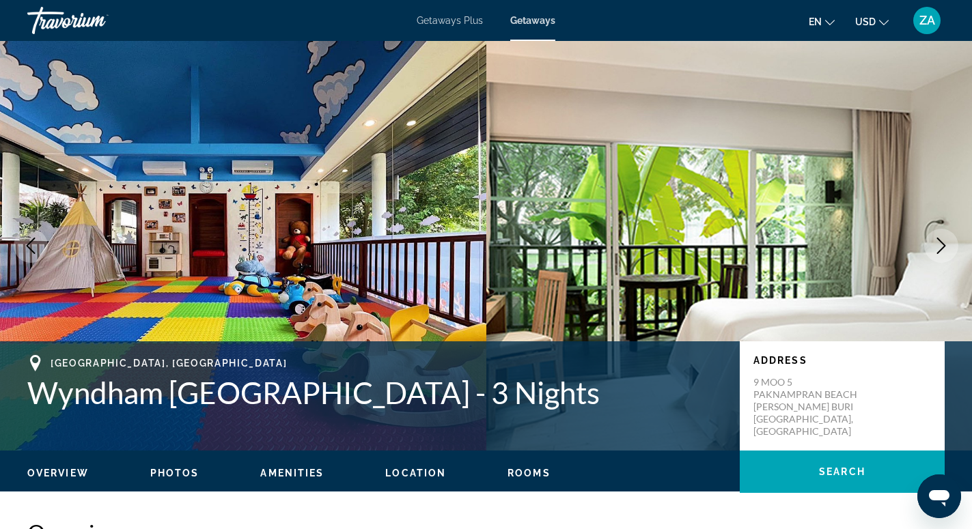
click at [936, 242] on icon "Next image" at bounding box center [941, 246] width 16 height 16
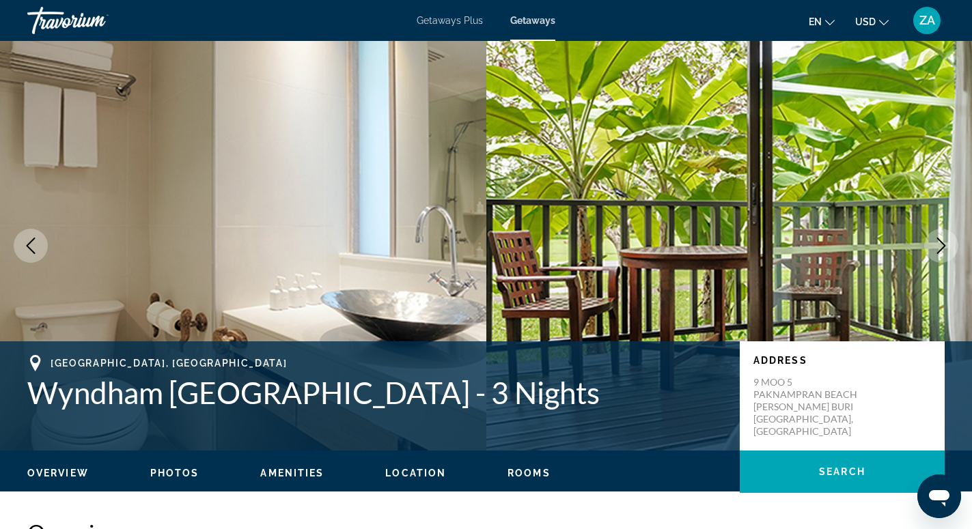
click at [936, 242] on icon "Next image" at bounding box center [941, 246] width 16 height 16
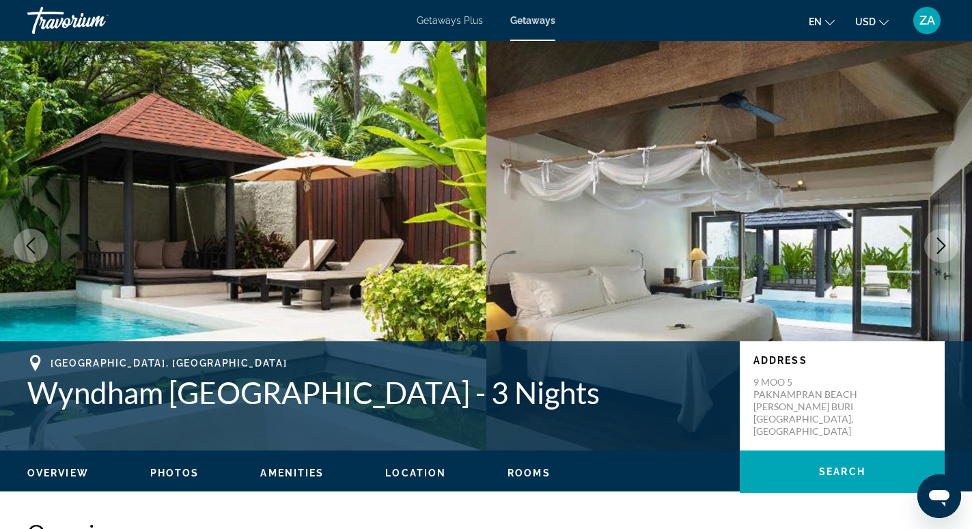
click at [936, 242] on icon "Next image" at bounding box center [941, 246] width 16 height 16
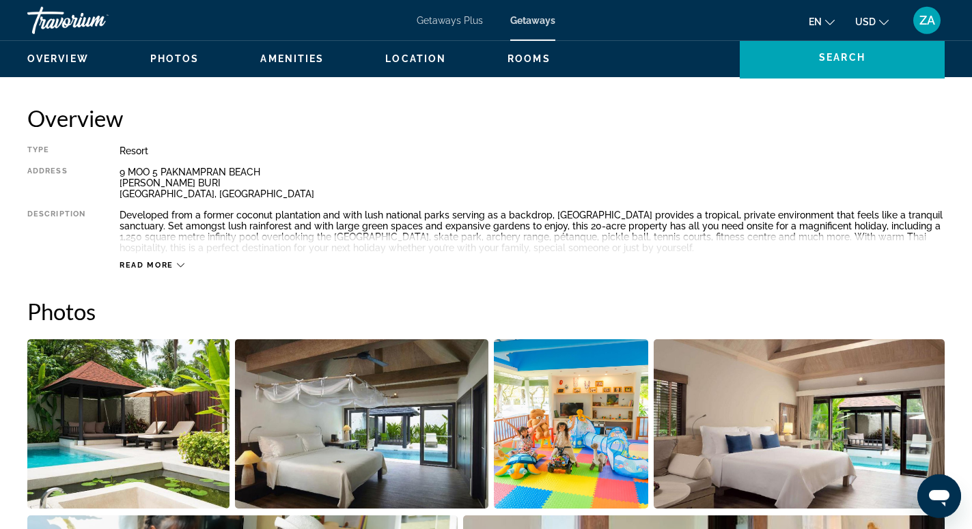
scroll to position [348, 0]
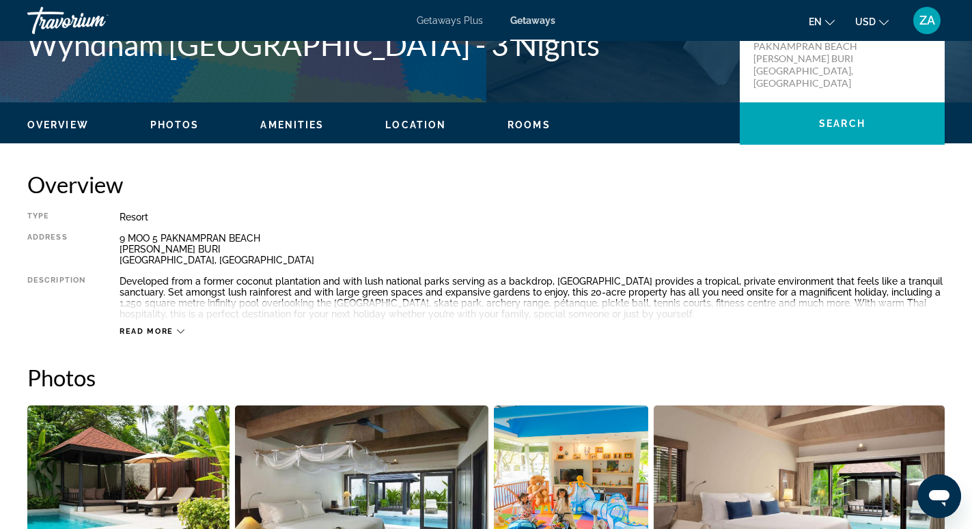
click at [182, 332] on icon "Main content" at bounding box center [181, 332] width 8 height 4
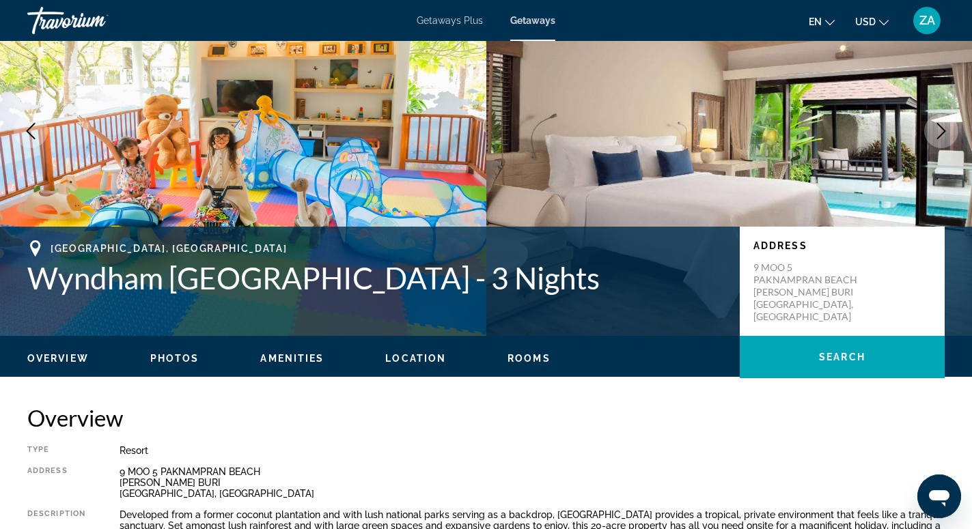
scroll to position [0, 0]
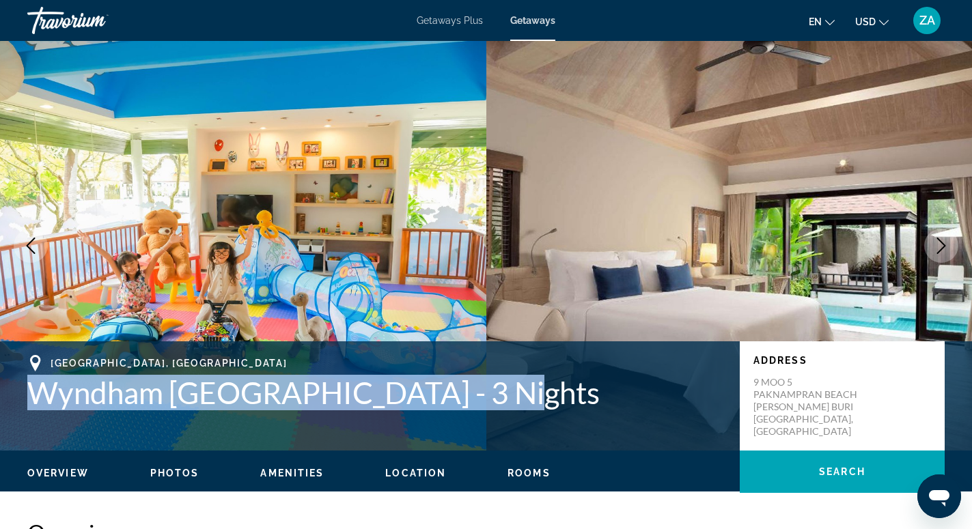
drag, startPoint x: 36, startPoint y: 399, endPoint x: 495, endPoint y: 400, distance: 458.8
click at [495, 400] on h1 "Wyndham [GEOGRAPHIC_DATA] - 3 Nights" at bounding box center [376, 393] width 698 height 36
copy h1 "Wyndham [GEOGRAPHIC_DATA]"
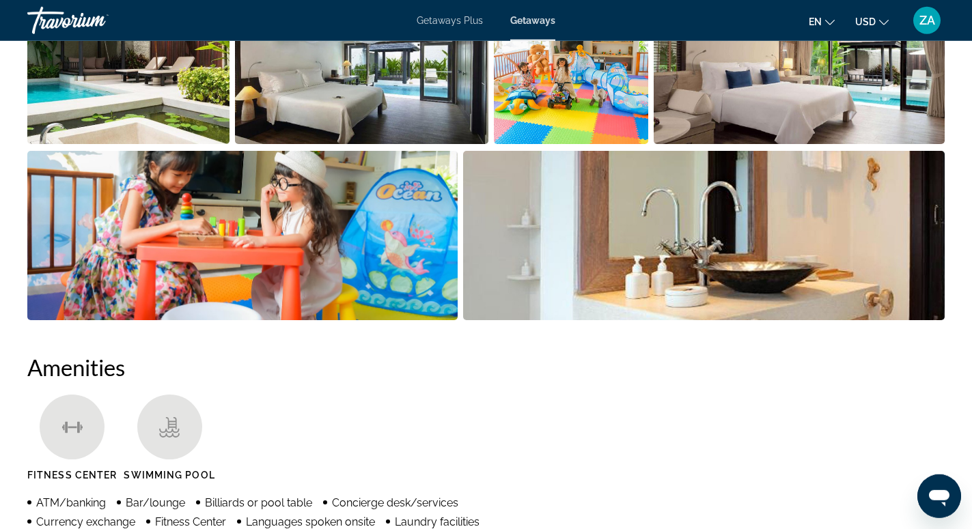
scroll to position [1045, 0]
